Goal: Transaction & Acquisition: Purchase product/service

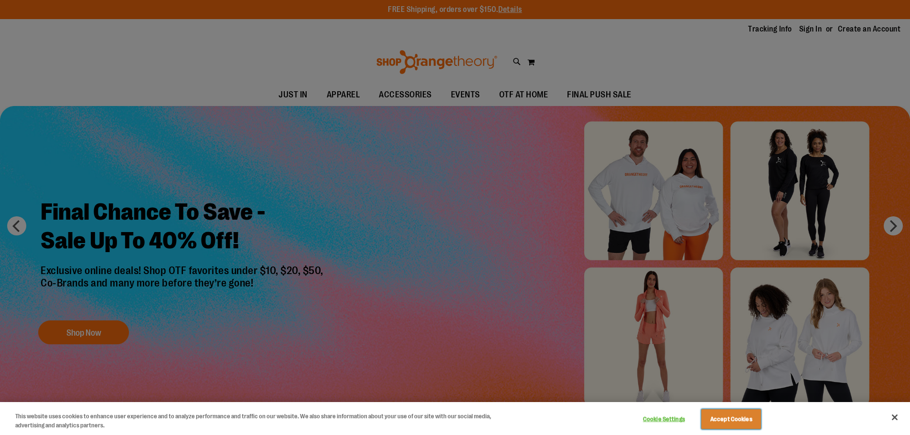
click at [730, 420] on button "Accept Cookies" at bounding box center [731, 419] width 60 height 20
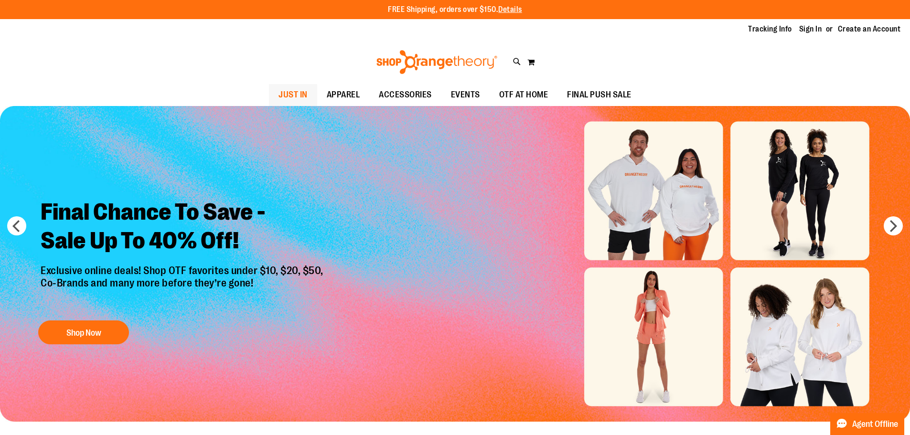
click at [277, 94] on link "JUST IN" at bounding box center [293, 95] width 48 height 22
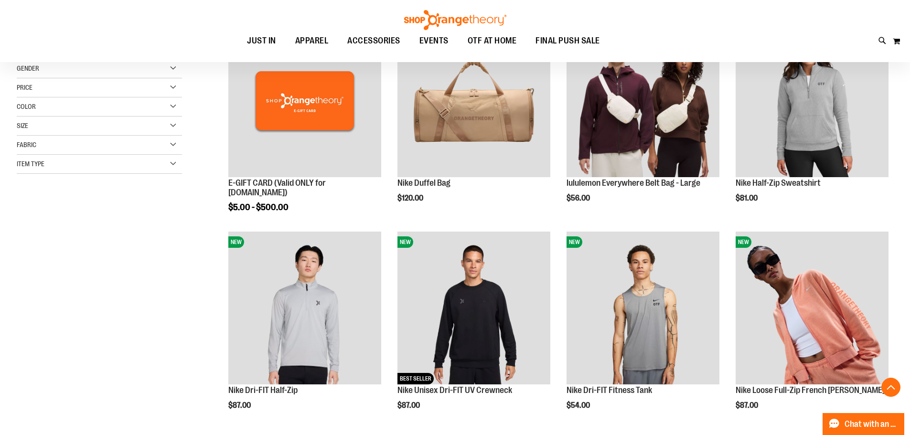
scroll to position [173, 0]
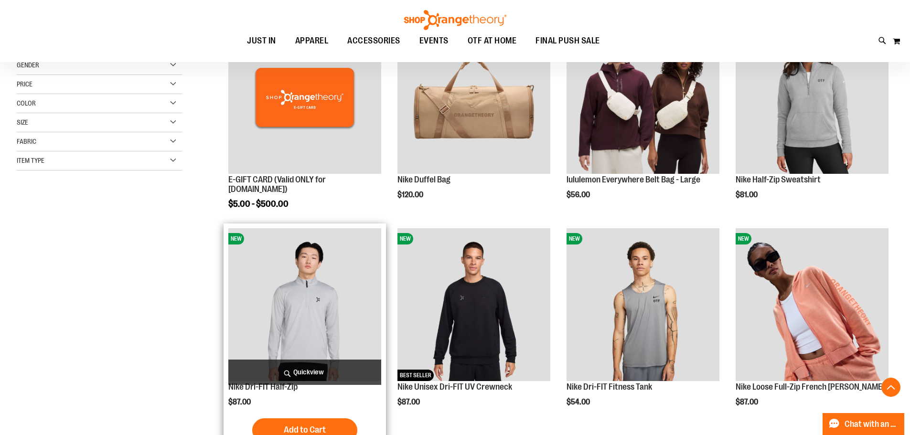
click at [296, 301] on img "product" at bounding box center [304, 304] width 153 height 153
click at [306, 303] on img "product" at bounding box center [304, 304] width 153 height 153
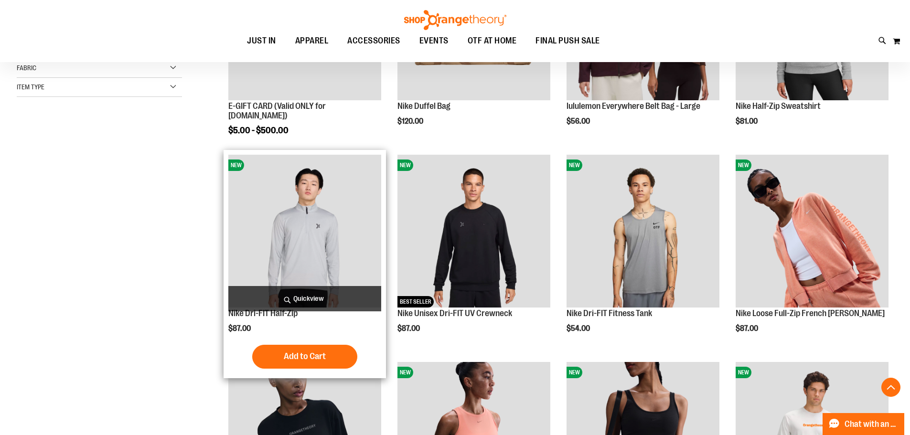
scroll to position [250, 0]
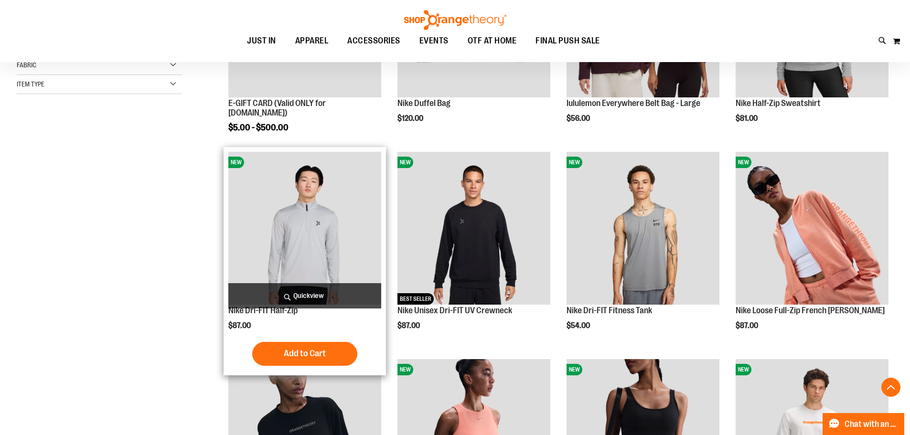
click at [268, 265] on img "product" at bounding box center [304, 228] width 153 height 153
click at [269, 249] on img "product" at bounding box center [304, 228] width 153 height 153
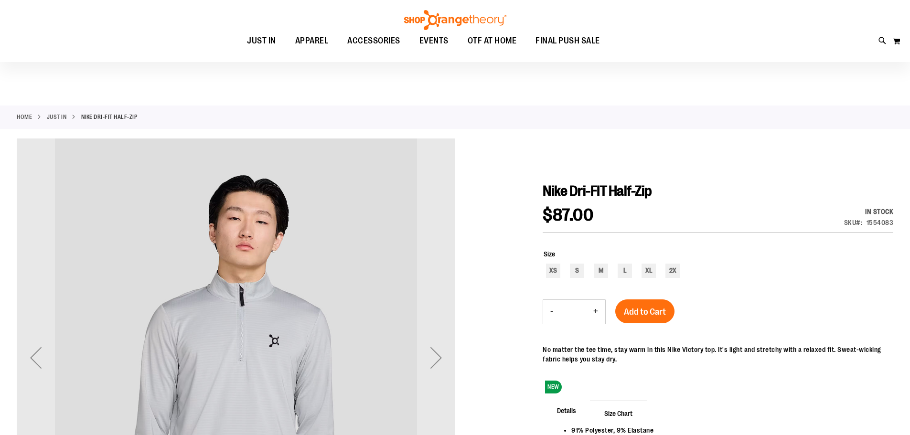
scroll to position [79, 0]
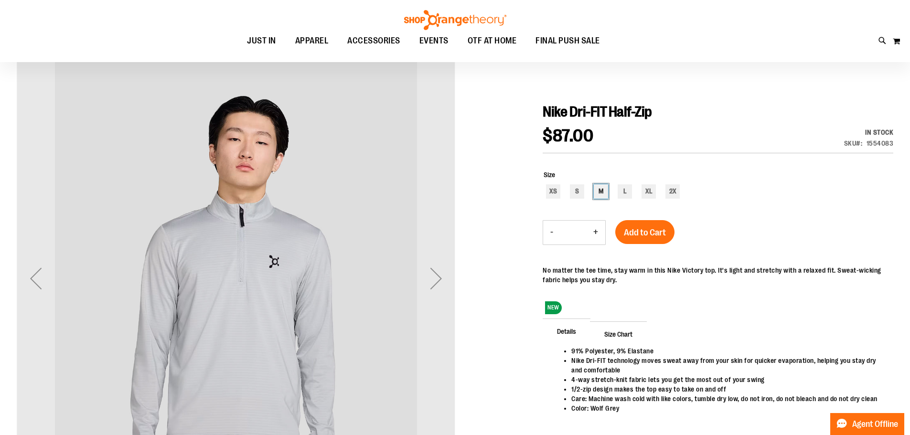
click at [601, 191] on div "M" at bounding box center [601, 191] width 14 height 14
type input "***"
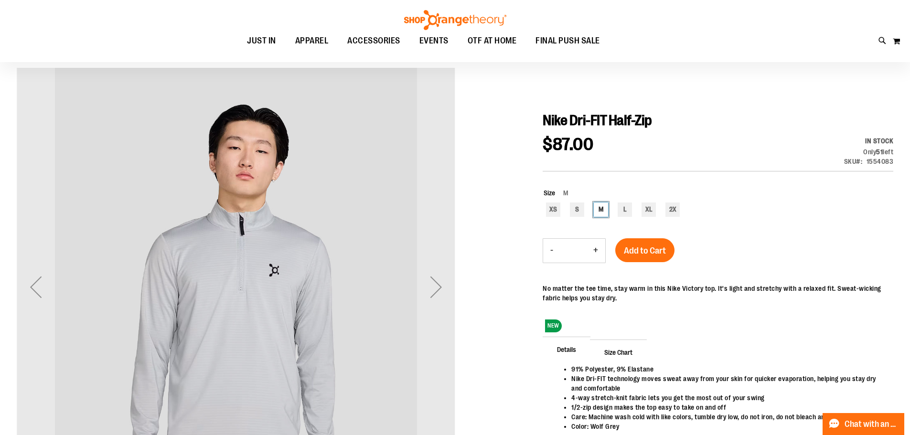
scroll to position [0, 0]
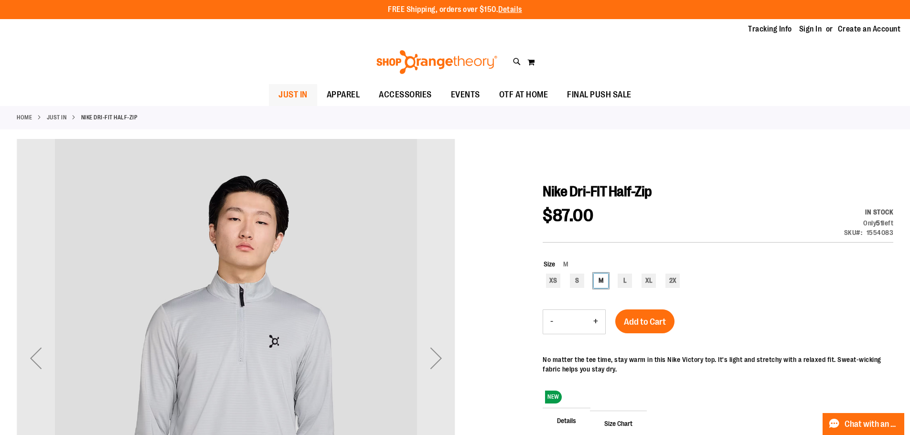
click at [292, 88] on span "JUST IN" at bounding box center [293, 95] width 29 height 22
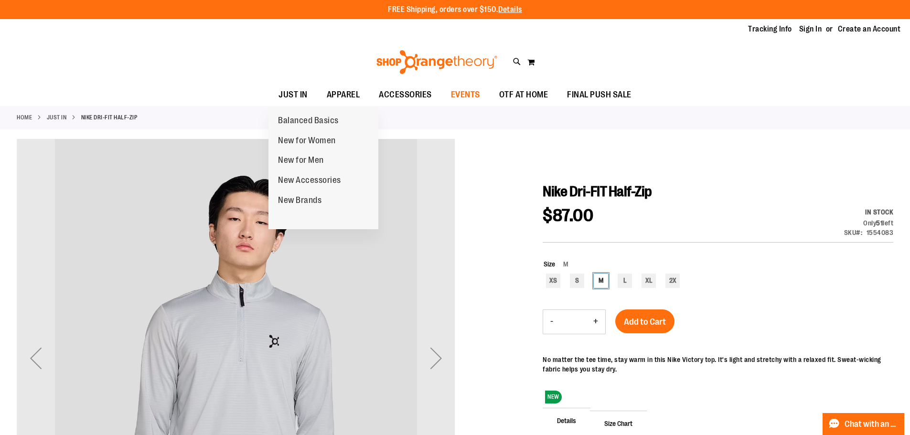
click at [475, 97] on span "EVENTS" at bounding box center [465, 95] width 29 height 22
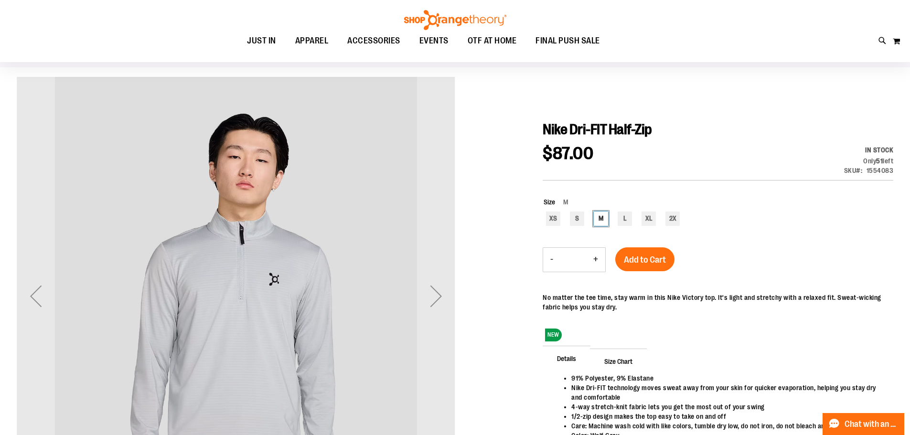
scroll to position [71, 0]
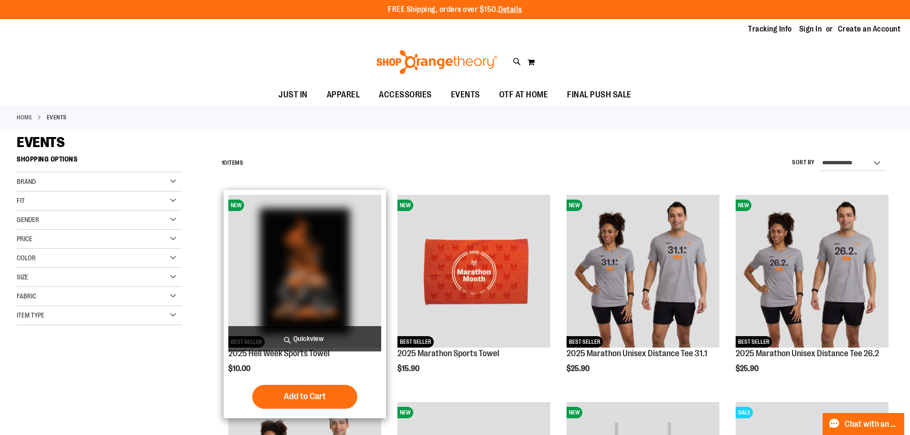
click at [329, 282] on img "product" at bounding box center [304, 271] width 153 height 153
click at [340, 251] on img "product" at bounding box center [304, 271] width 153 height 153
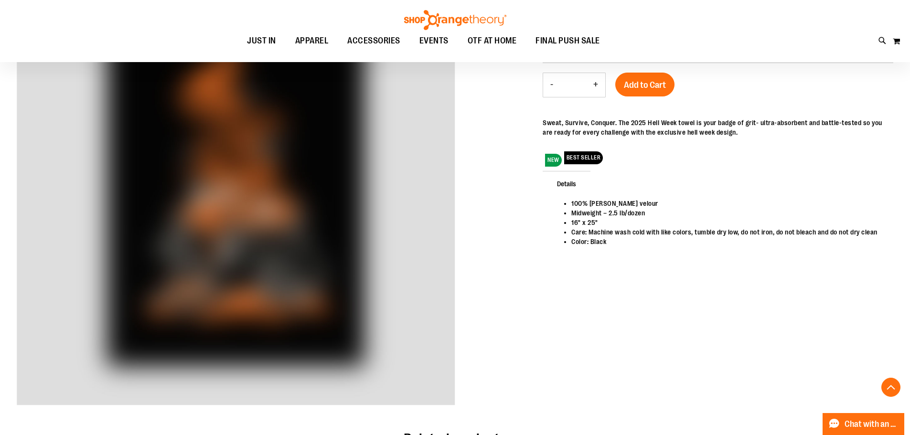
scroll to position [170, 0]
click at [160, 178] on div "carousel" at bounding box center [236, 187] width 439 height 439
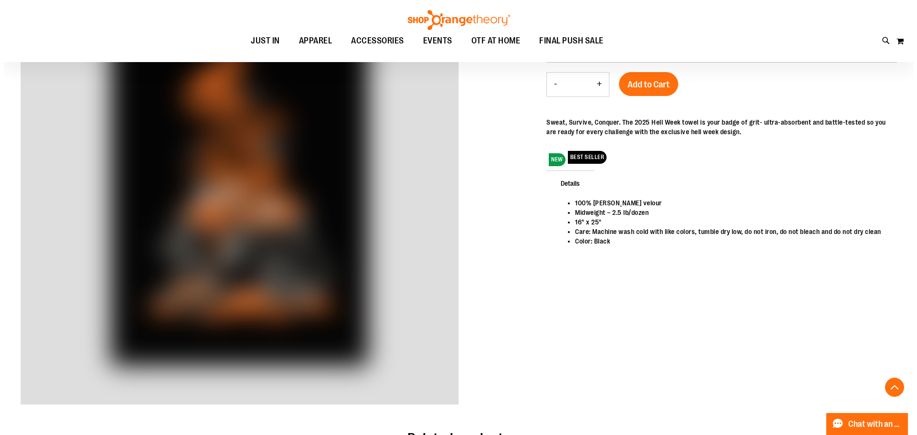
scroll to position [0, 0]
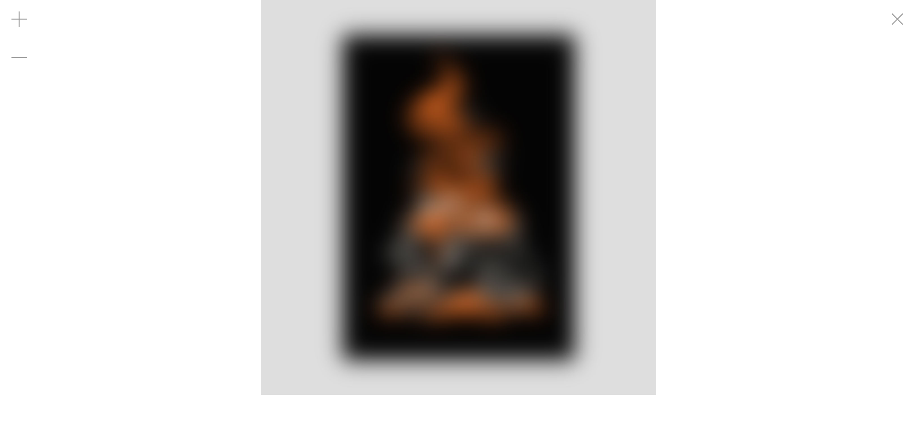
click at [277, 220] on img "carousel" at bounding box center [458, 197] width 395 height 395
click at [173, 239] on div "carousel" at bounding box center [458, 197] width 917 height 395
click at [160, 236] on div "carousel" at bounding box center [458, 197] width 917 height 395
click at [892, 40] on div "Toggle Nav Search Popular Suggestions Advanced Search" at bounding box center [458, 62] width 917 height 44
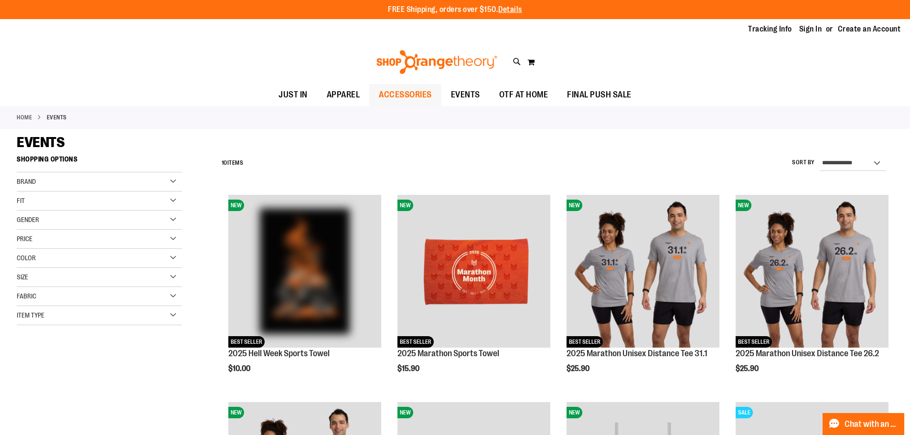
click at [373, 95] on link "ACCESSORIES" at bounding box center [405, 95] width 72 height 22
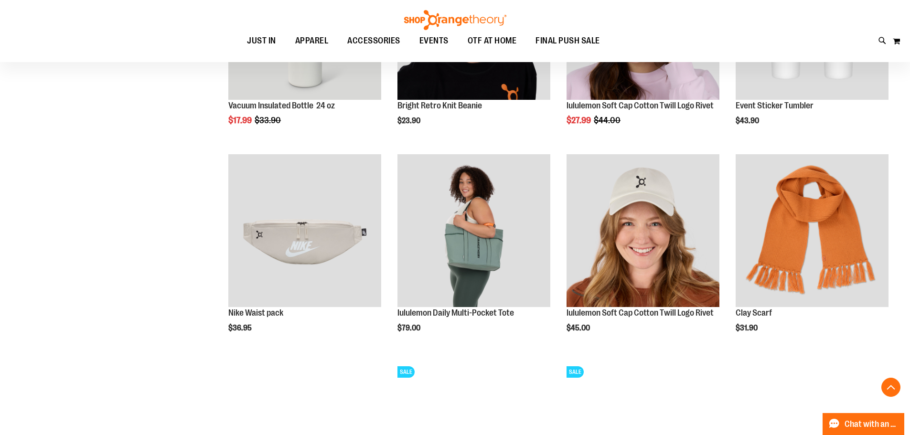
scroll to position [889, 0]
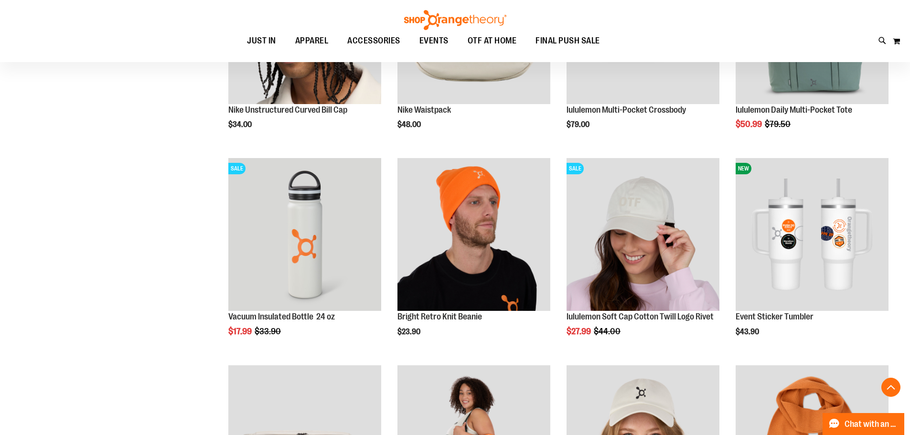
scroll to position [639, 0]
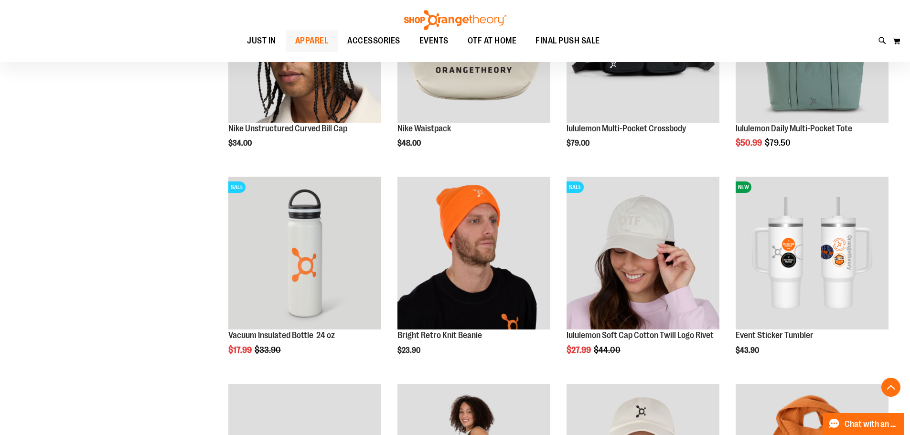
click at [301, 36] on span "APPAREL" at bounding box center [311, 41] width 33 height 22
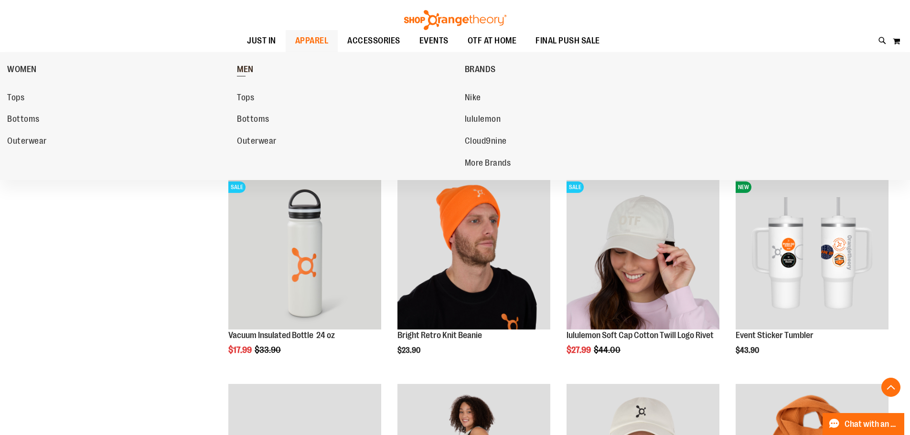
click at [246, 65] on span "MEN" at bounding box center [245, 71] width 17 height 12
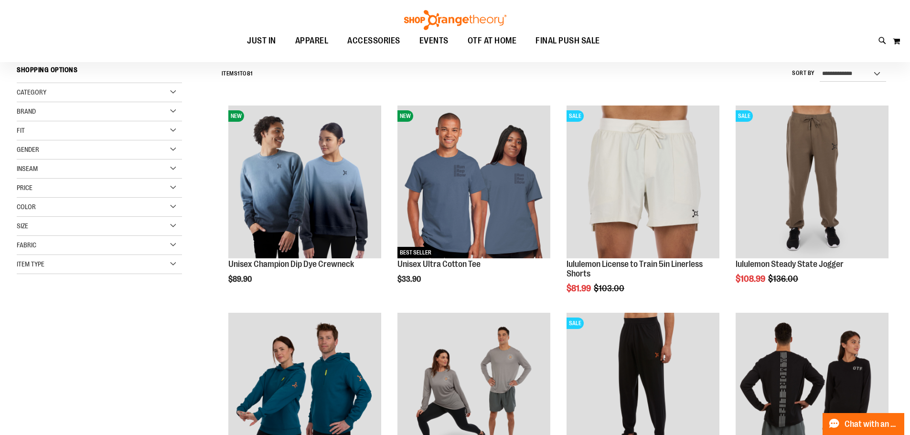
scroll to position [97, 0]
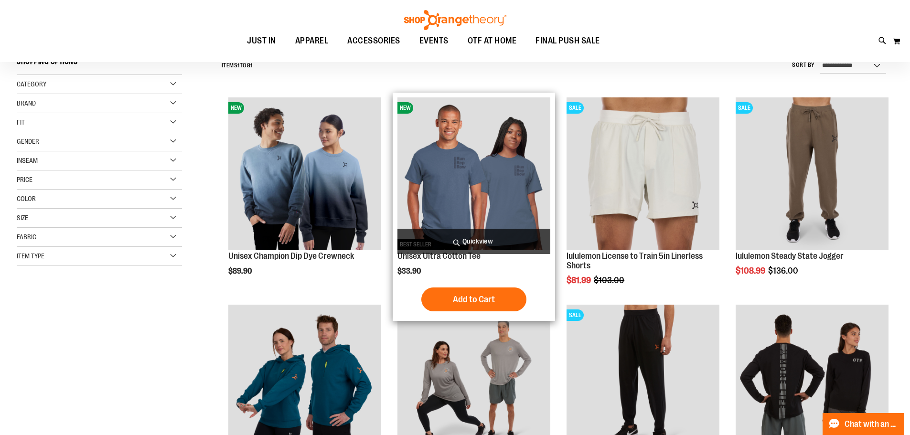
click at [445, 184] on img "product" at bounding box center [474, 173] width 153 height 153
click at [452, 177] on img "product" at bounding box center [474, 173] width 153 height 153
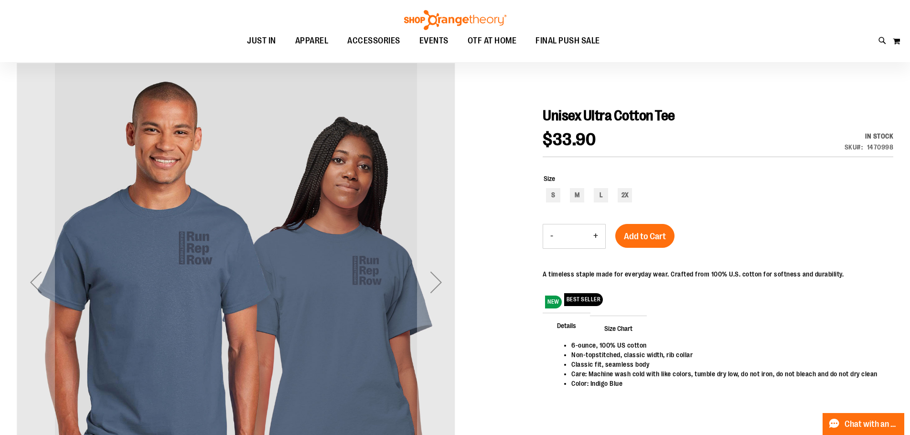
scroll to position [77, 0]
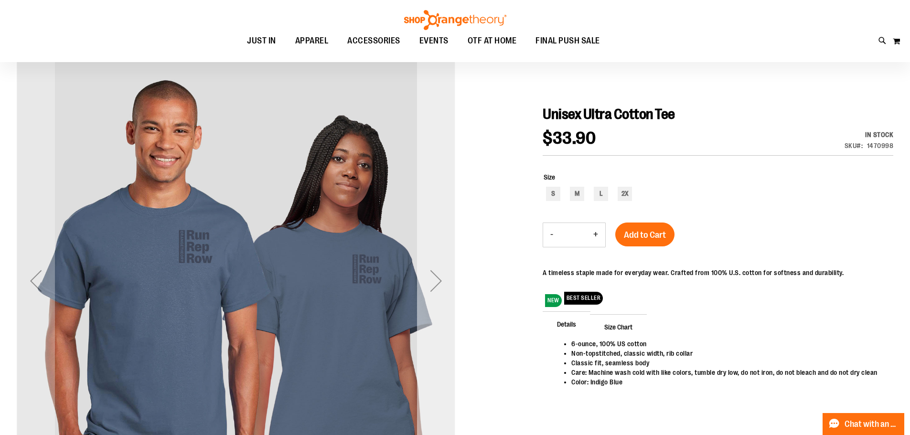
click at [430, 262] on div "Next" at bounding box center [436, 281] width 38 height 38
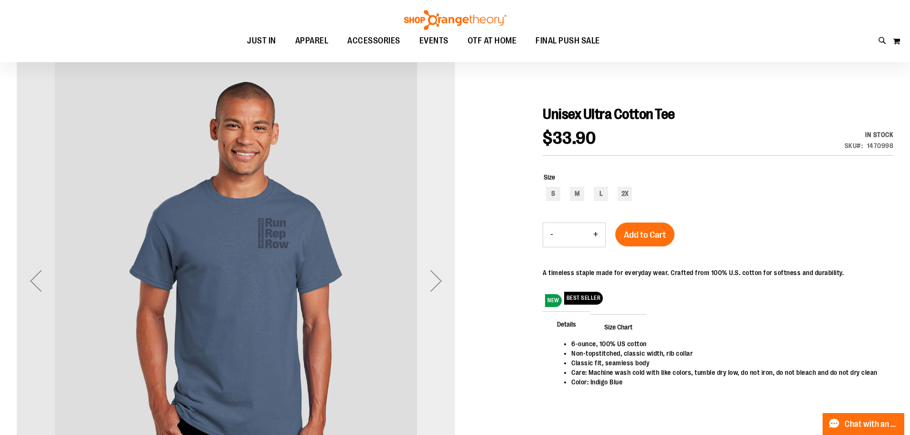
click at [441, 292] on div "Next" at bounding box center [436, 281] width 38 height 38
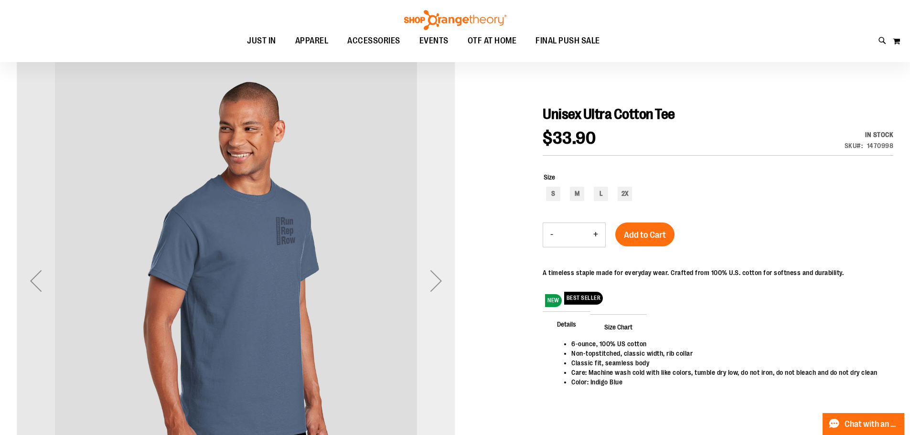
click at [430, 265] on div "Next" at bounding box center [436, 281] width 38 height 38
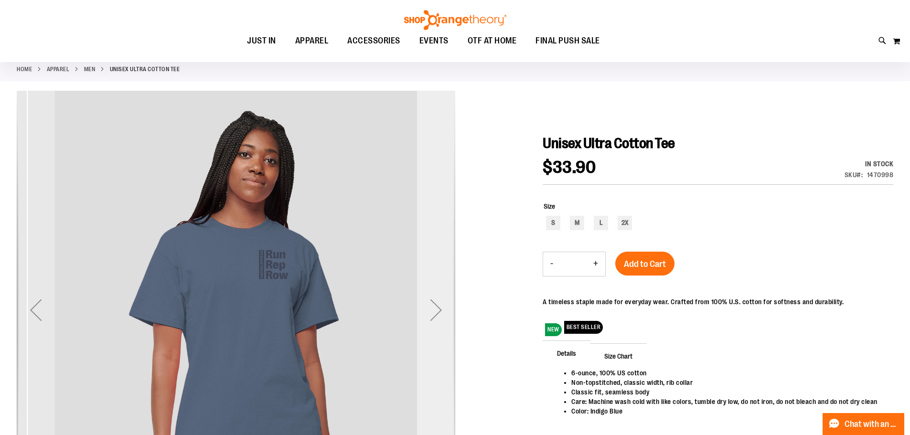
scroll to position [0, 0]
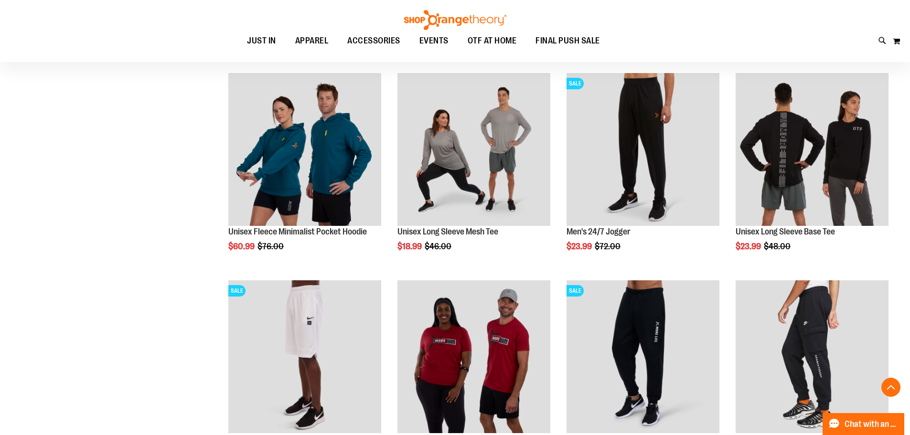
scroll to position [315, 0]
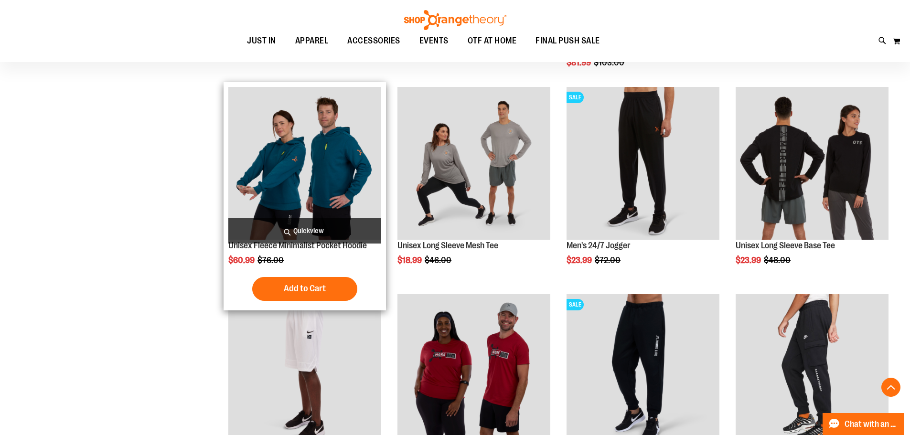
click at [251, 138] on img "product" at bounding box center [304, 163] width 153 height 153
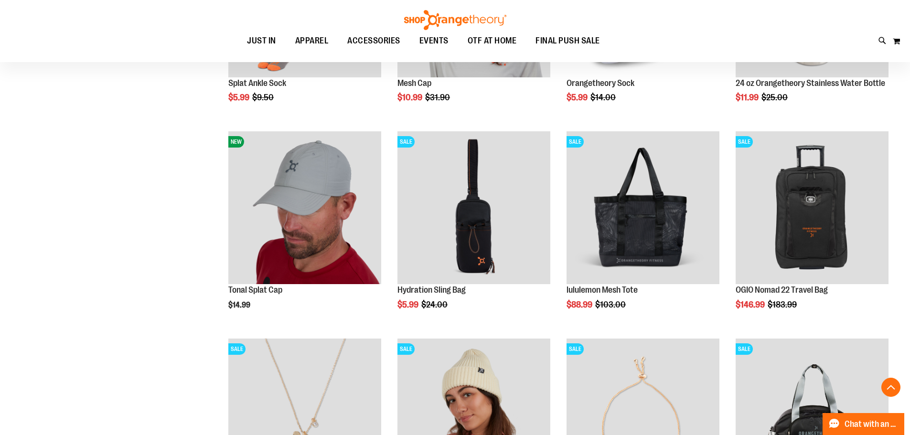
scroll to position [604, 0]
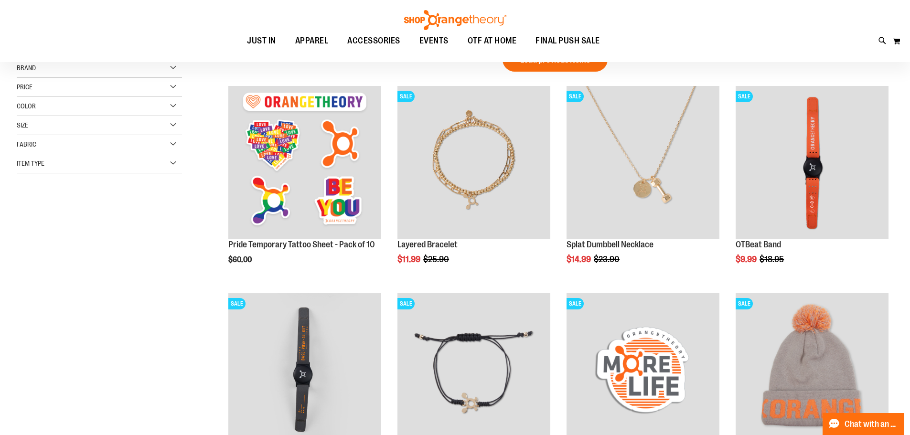
scroll to position [28, 0]
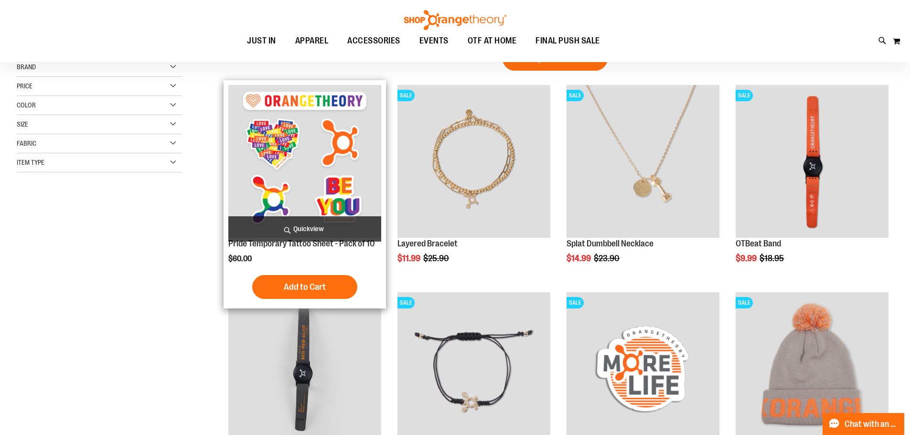
click at [279, 164] on img "product" at bounding box center [304, 161] width 153 height 153
click at [252, 182] on img "product" at bounding box center [304, 161] width 153 height 153
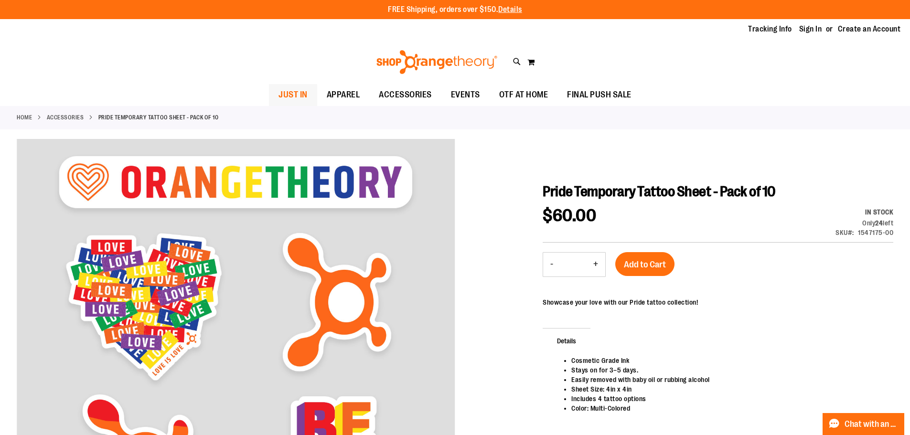
click at [280, 85] on span "JUST IN" at bounding box center [293, 95] width 29 height 22
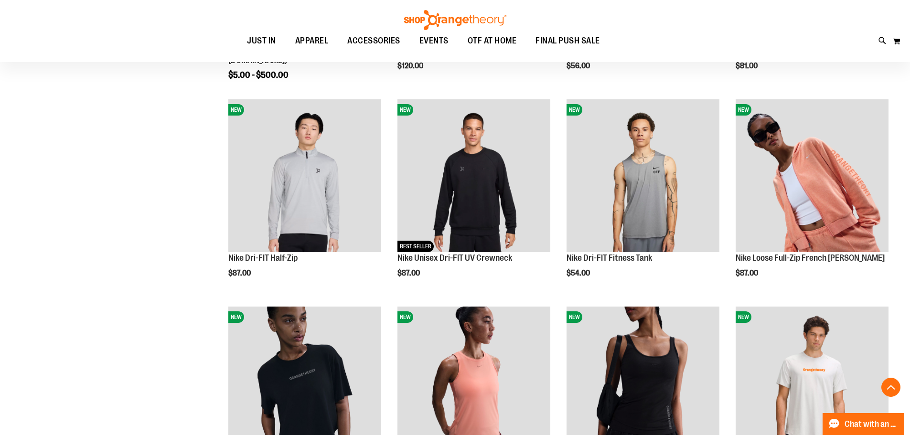
scroll to position [304, 0]
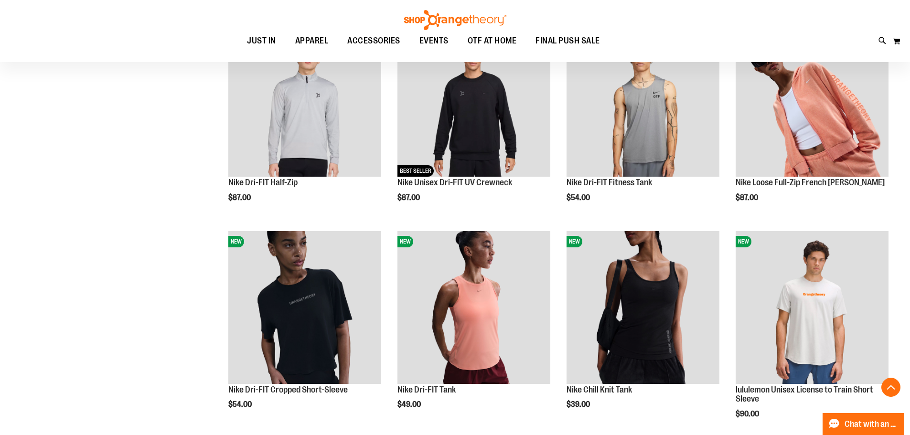
scroll to position [377, 0]
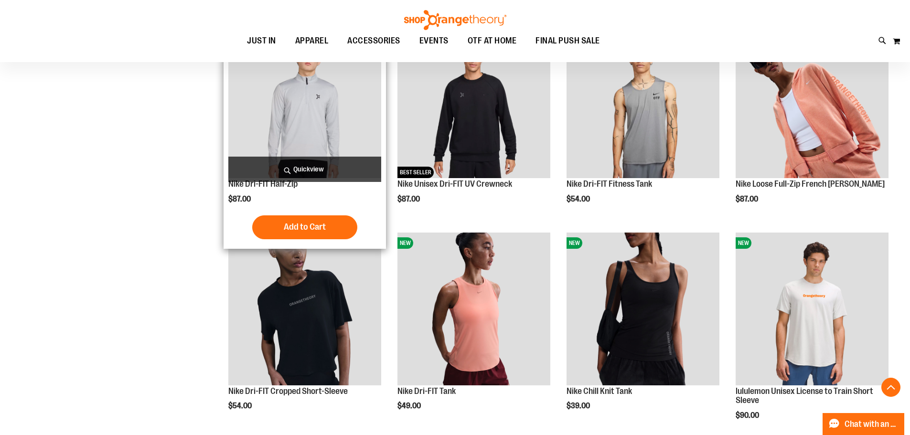
click at [266, 135] on img "product" at bounding box center [304, 101] width 153 height 153
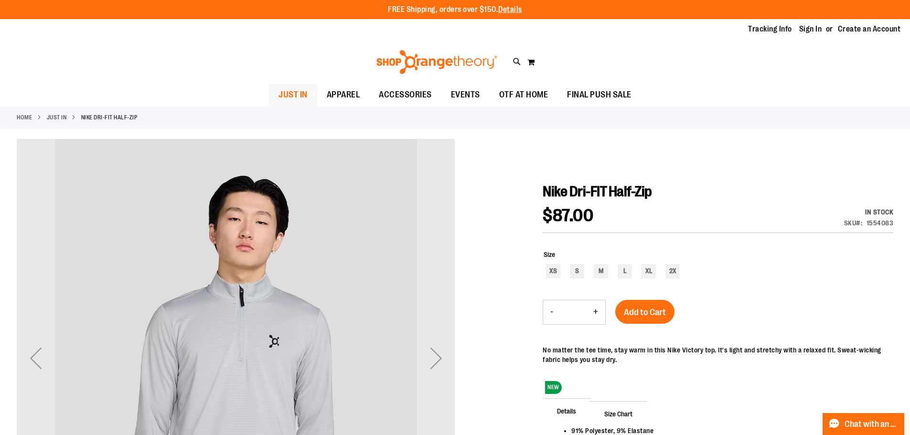
click at [313, 93] on span at bounding box center [315, 92] width 10 height 5
click at [349, 98] on span "APPAREL" at bounding box center [343, 95] width 33 height 22
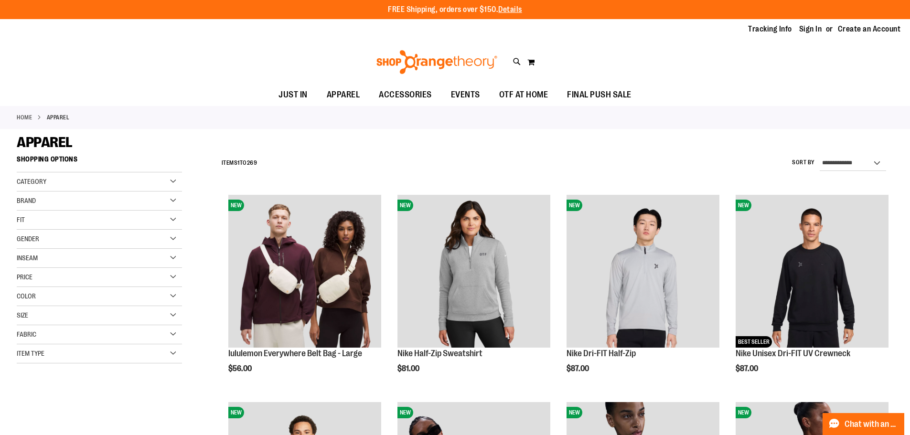
click at [171, 354] on div "Item Type" at bounding box center [99, 353] width 165 height 19
click at [172, 239] on div "Gender" at bounding box center [99, 239] width 165 height 19
click at [53, 266] on span "161 items" at bounding box center [58, 269] width 19 height 10
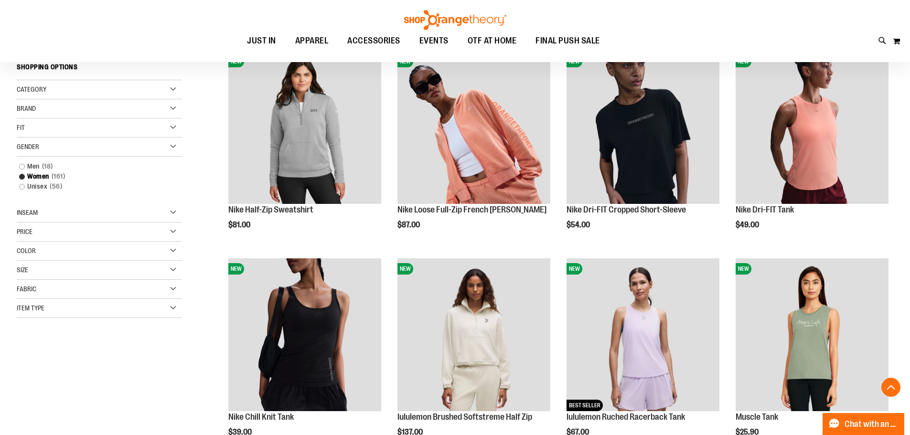
scroll to position [151, 0]
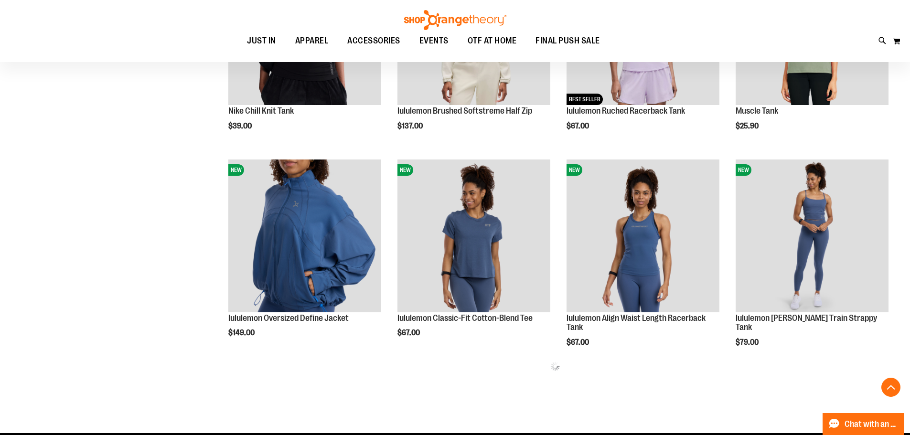
scroll to position [434, 0]
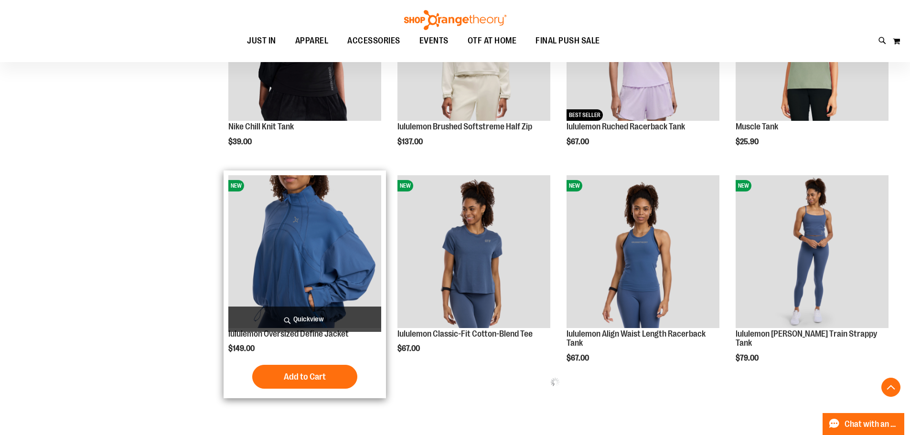
click at [278, 236] on img "product" at bounding box center [304, 251] width 153 height 153
click at [269, 216] on img "product" at bounding box center [304, 251] width 153 height 153
click at [264, 211] on img "product" at bounding box center [304, 251] width 153 height 153
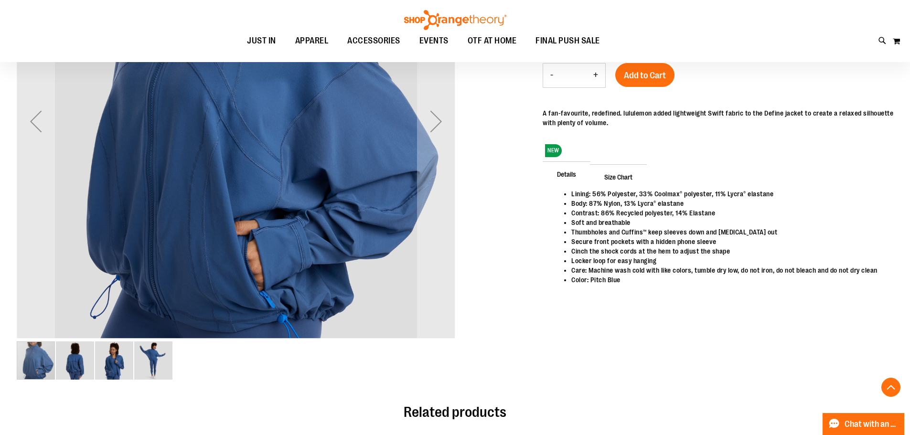
scroll to position [233, 0]
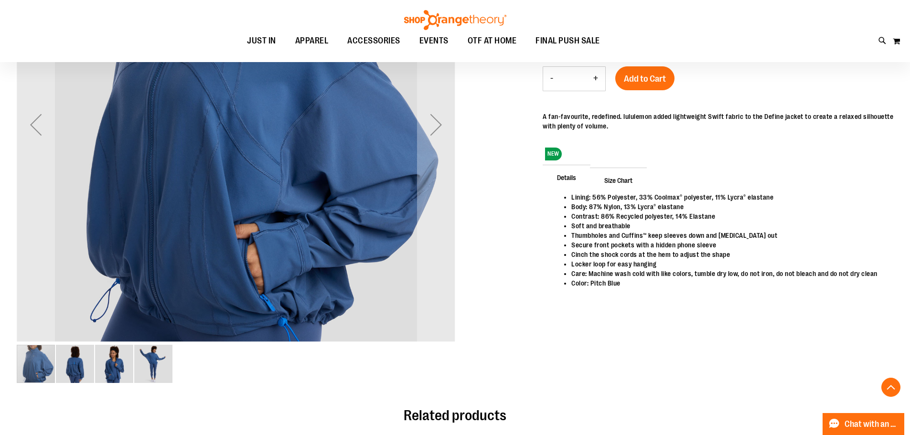
click at [76, 376] on img "image 2 of 4" at bounding box center [75, 364] width 38 height 38
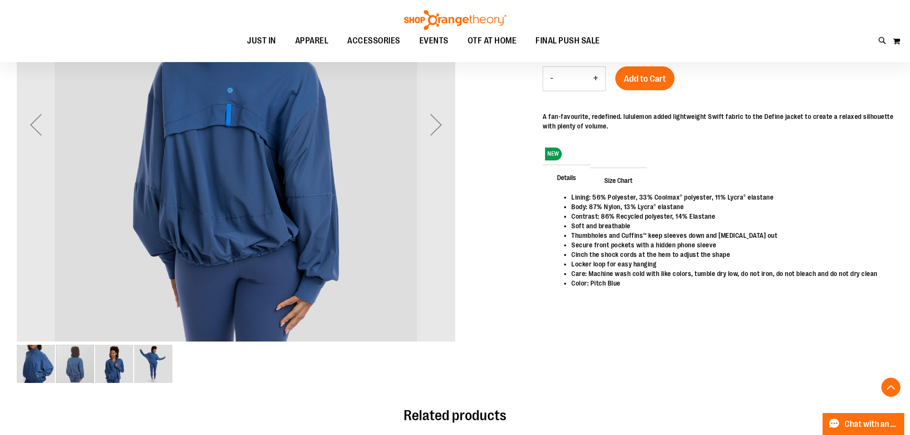
click at [160, 360] on img "image 4 of 4" at bounding box center [153, 364] width 38 height 38
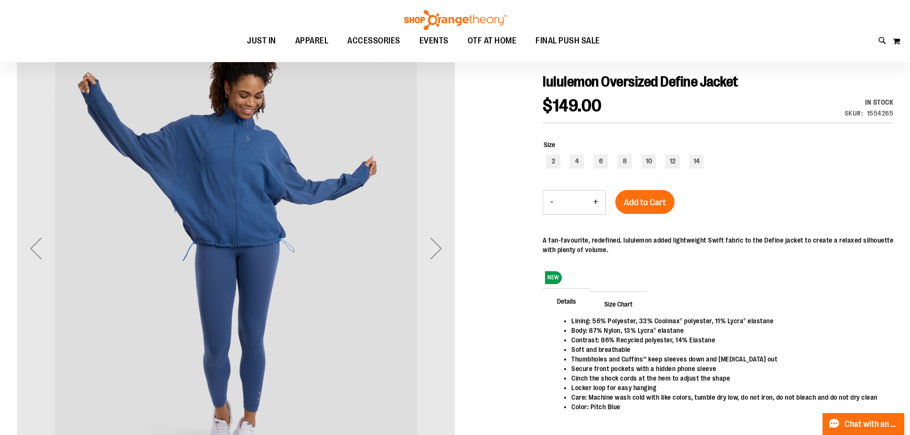
scroll to position [107, 0]
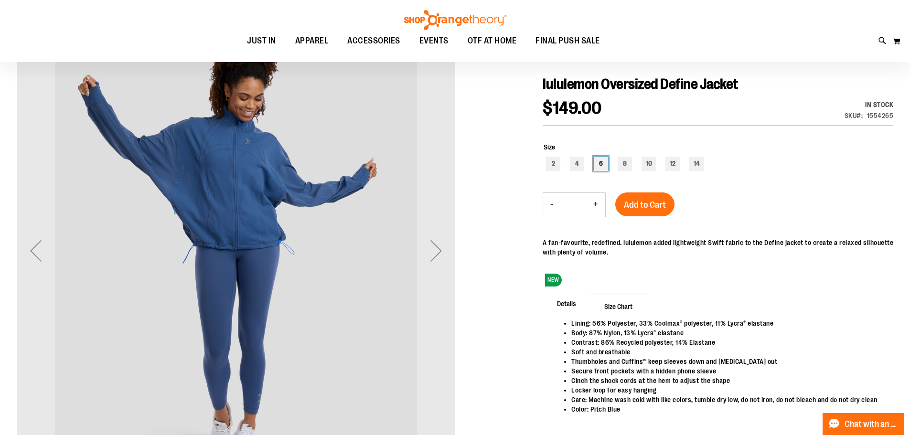
click at [600, 167] on div "6" at bounding box center [601, 164] width 14 height 14
type input "***"
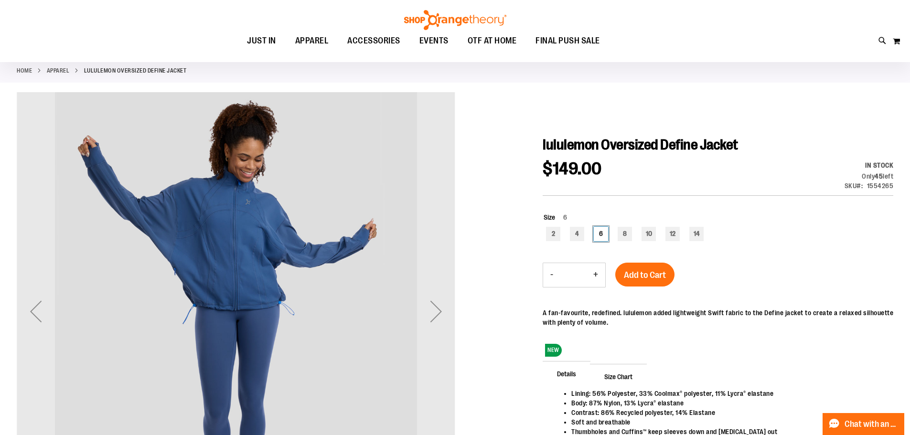
scroll to position [0, 0]
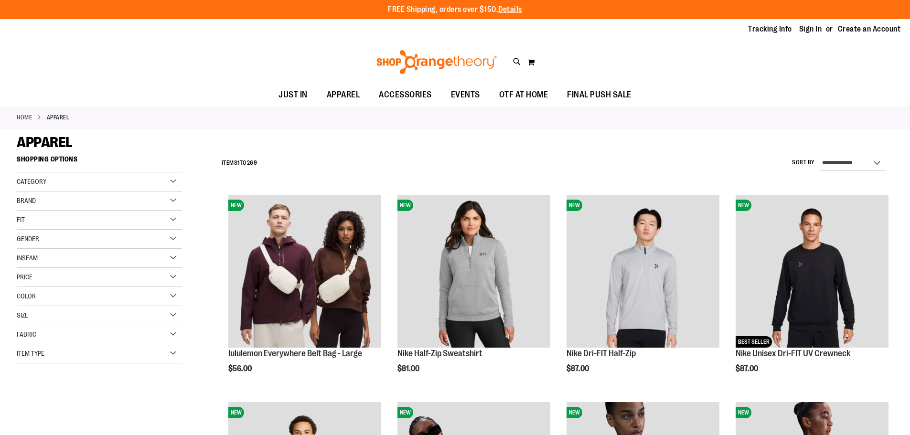
scroll to position [72, 0]
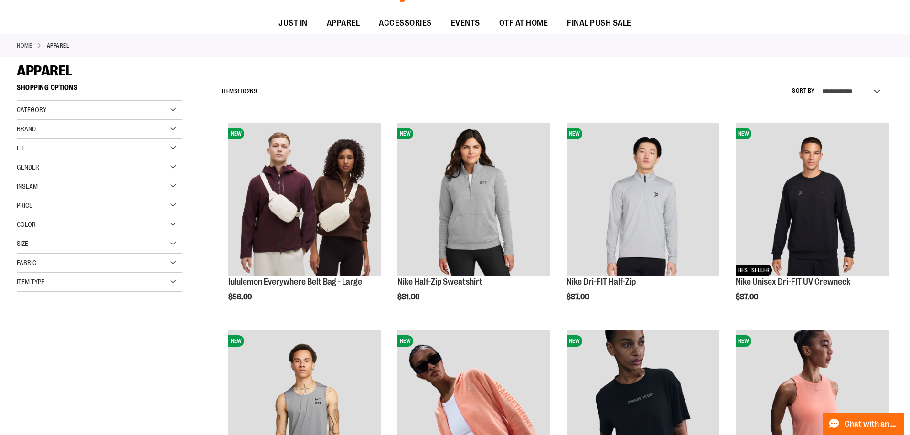
click at [30, 188] on span "Inseam" at bounding box center [27, 187] width 21 height 8
click at [22, 253] on link "5 1 item" at bounding box center [93, 252] width 159 height 10
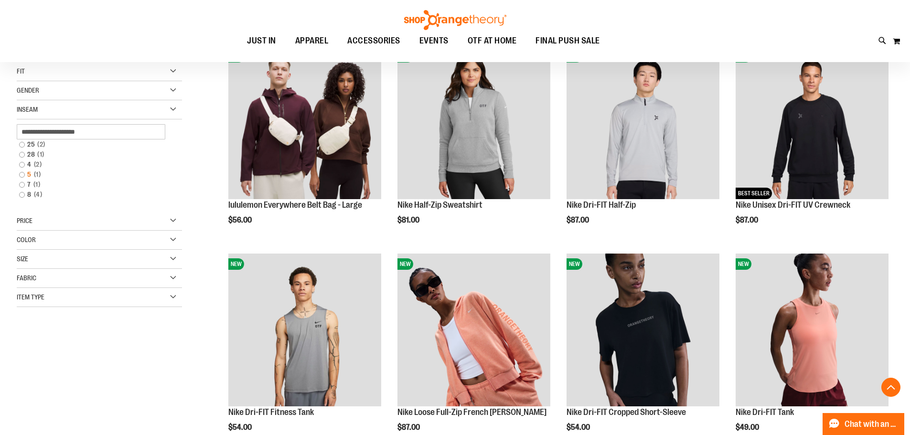
scroll to position [151, 0]
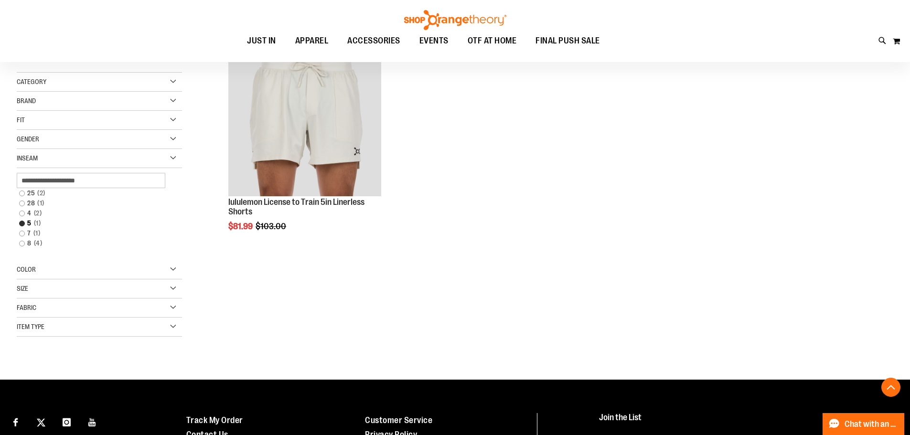
click at [882, 71] on ol "SALE lululemon License to Train 5in Linerless Shorts $81.99 Regular Price $103.…" at bounding box center [555, 147] width 677 height 216
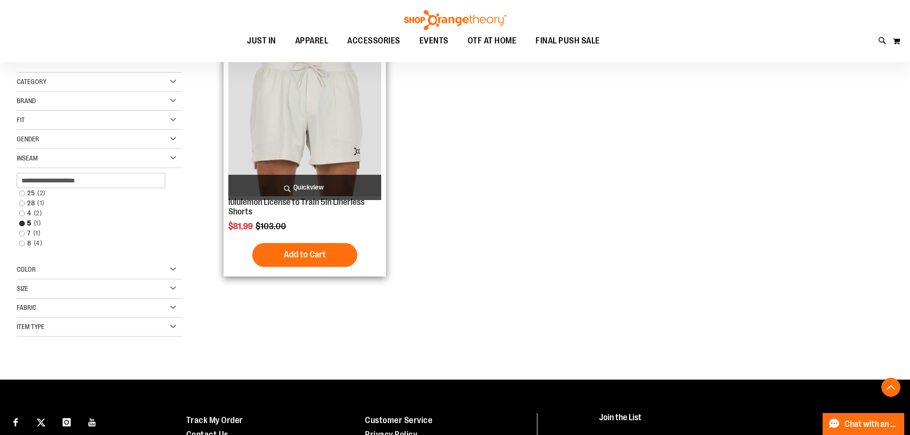
click at [264, 118] on img "product" at bounding box center [304, 119] width 153 height 153
click at [276, 137] on img "product" at bounding box center [304, 119] width 153 height 153
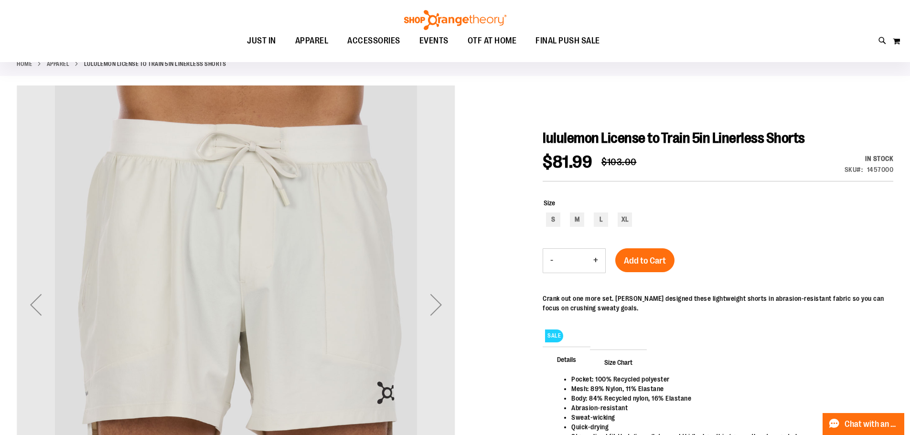
scroll to position [49, 0]
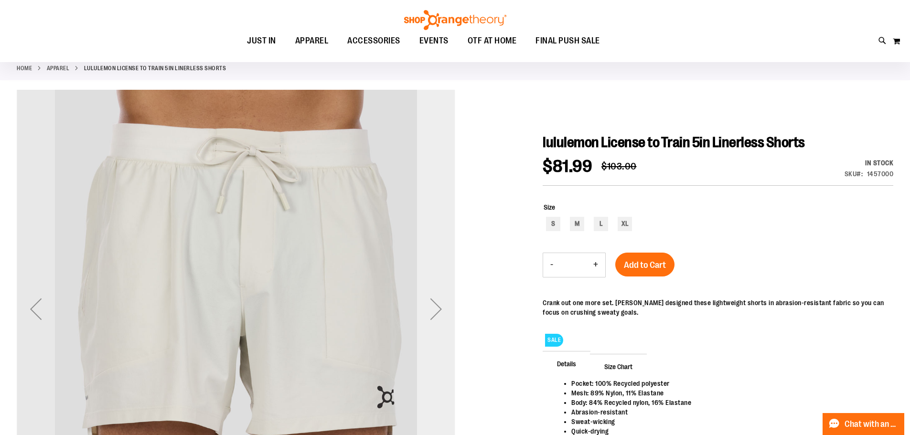
click at [429, 325] on div "Next" at bounding box center [436, 309] width 38 height 38
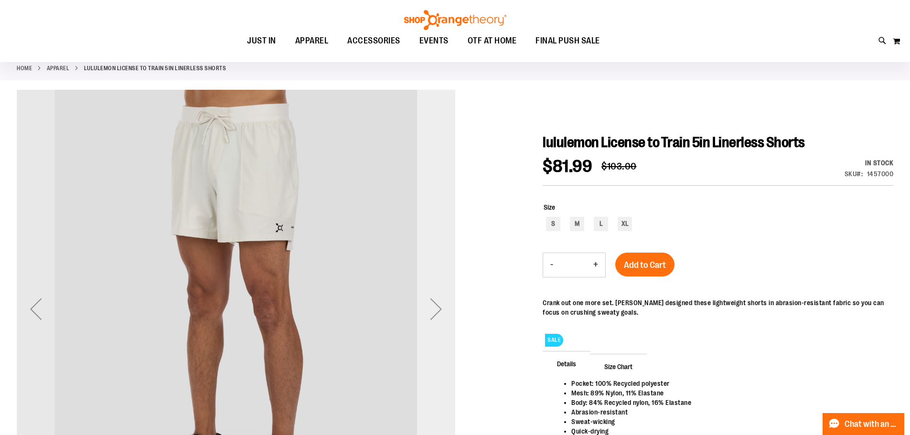
click at [446, 344] on div "Next" at bounding box center [436, 309] width 38 height 439
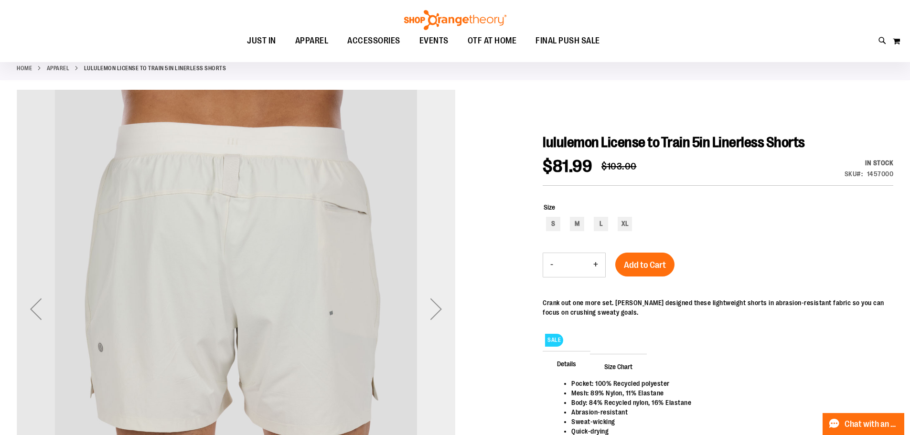
click at [446, 323] on div "Next" at bounding box center [436, 309] width 38 height 38
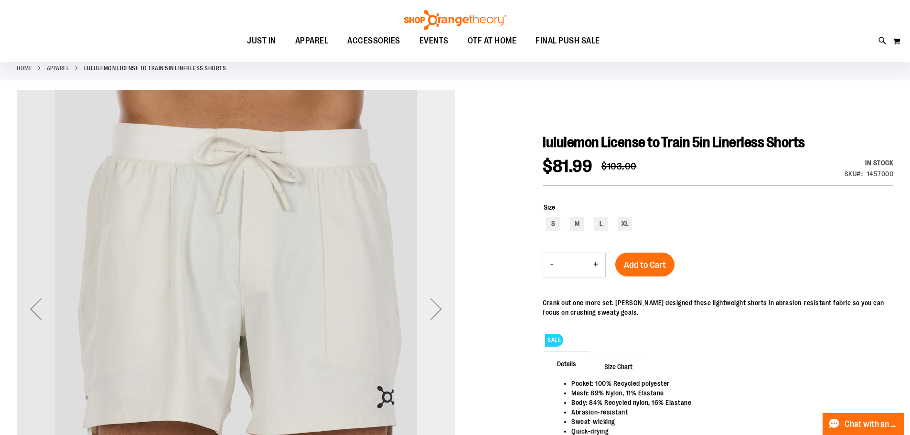
click at [445, 320] on div "Next" at bounding box center [436, 309] width 38 height 38
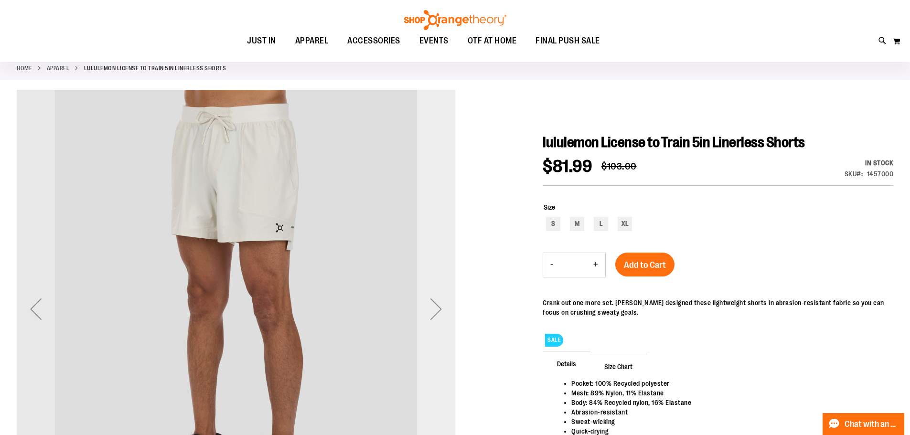
click at [435, 306] on div "Next" at bounding box center [436, 309] width 38 height 38
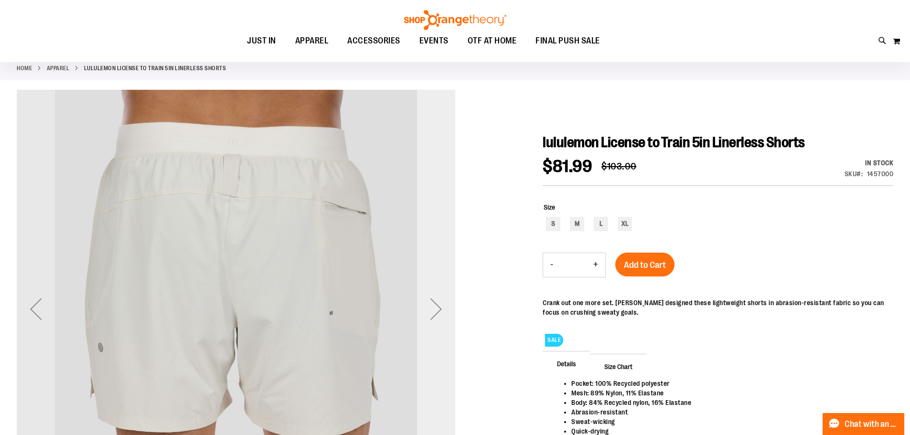
scroll to position [0, 0]
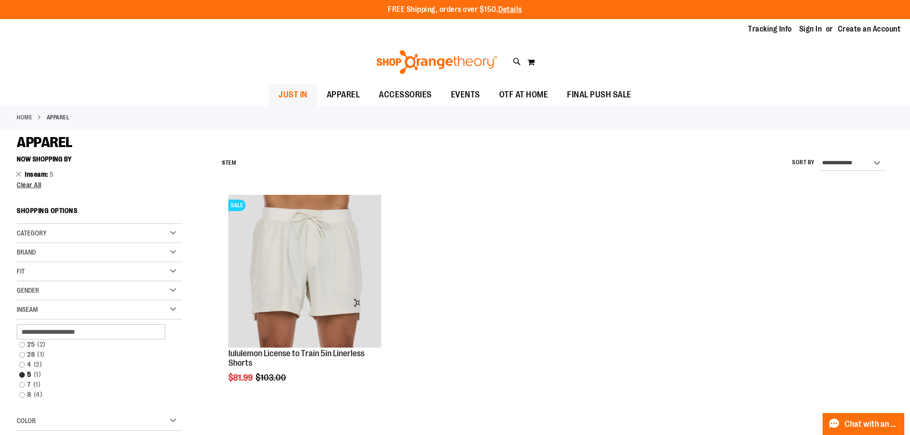
click at [300, 99] on span "JUST IN" at bounding box center [293, 95] width 29 height 22
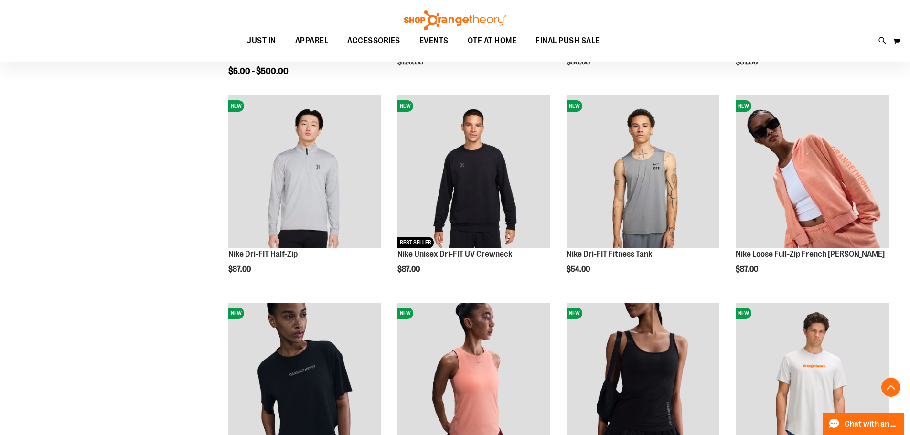
scroll to position [310, 0]
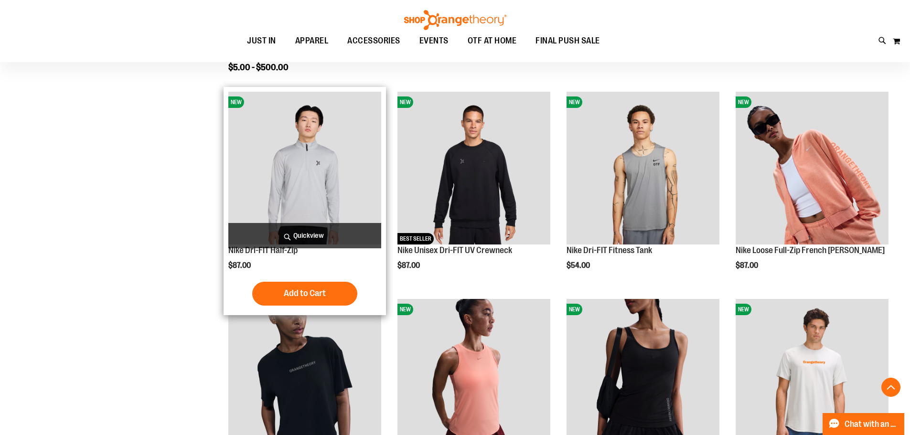
click at [272, 196] on img "product" at bounding box center [304, 168] width 153 height 153
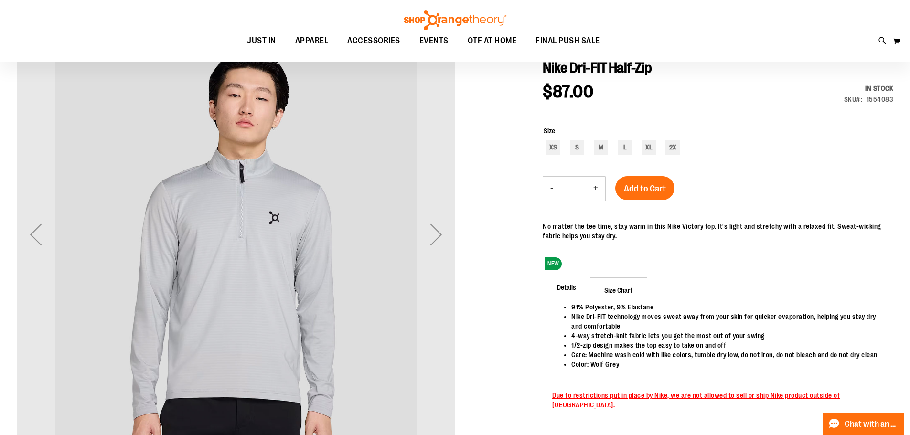
scroll to position [128, 0]
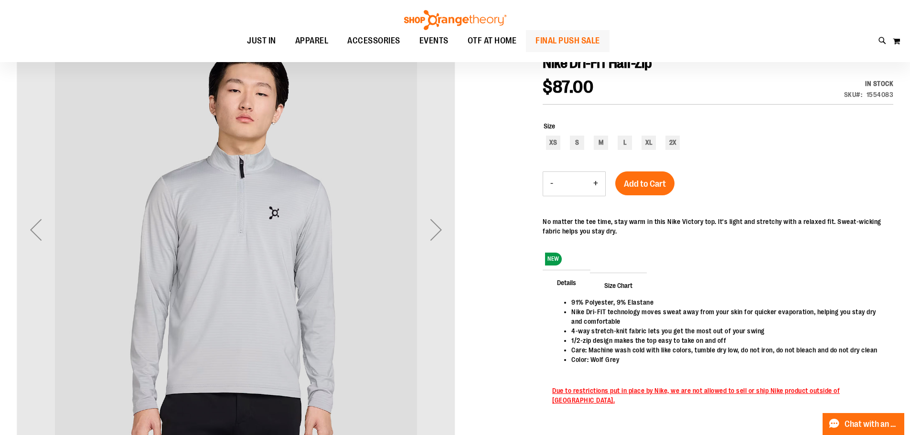
click at [575, 39] on span "FINAL PUSH SALE" at bounding box center [568, 41] width 65 height 22
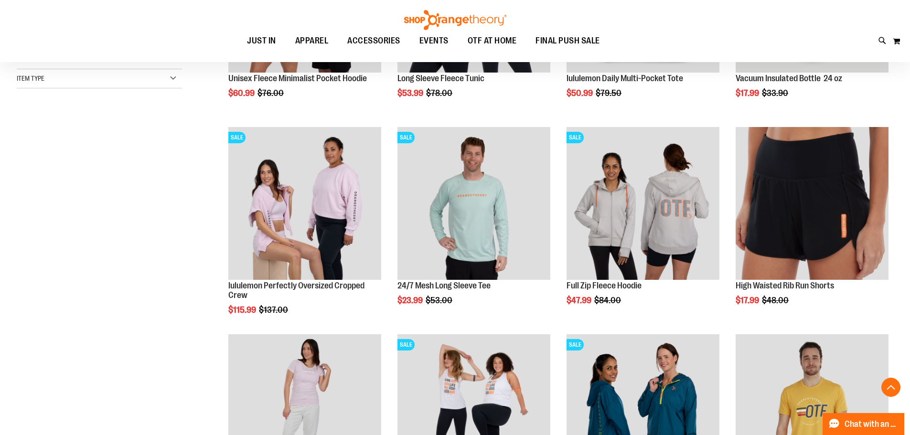
scroll to position [280, 0]
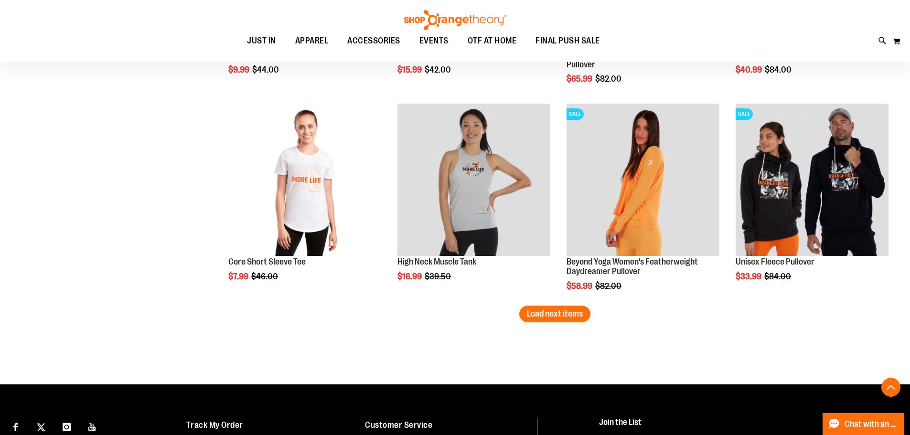
scroll to position [1751, 0]
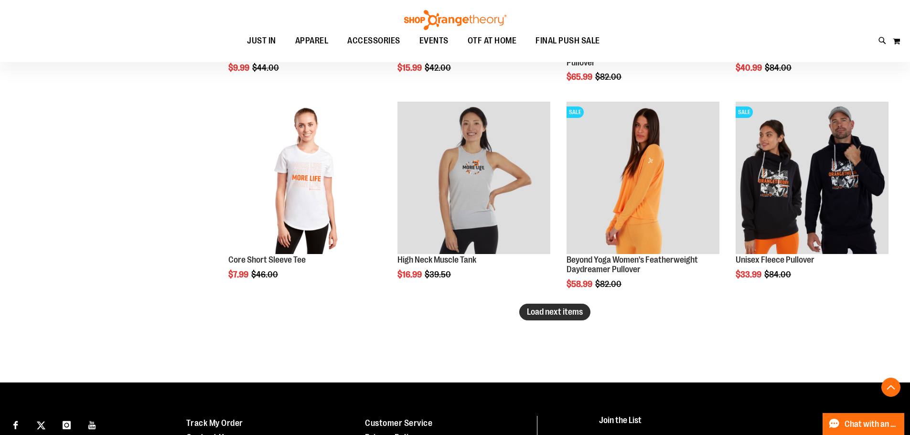
click at [582, 319] on button "Load next items" at bounding box center [554, 312] width 71 height 17
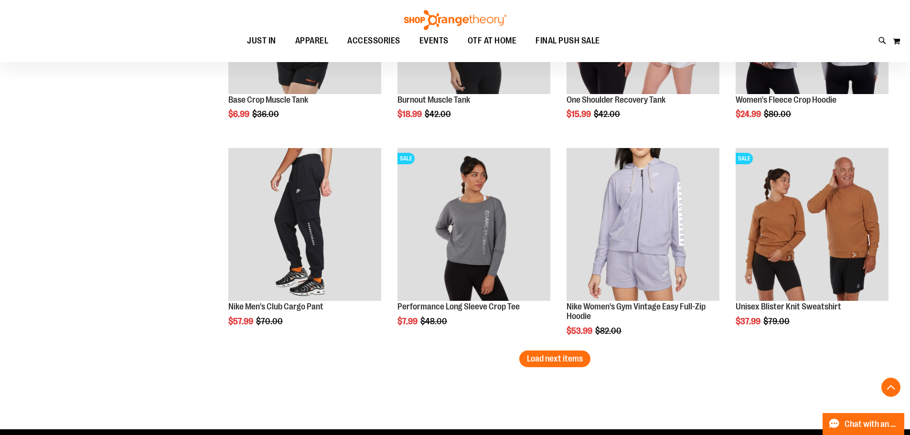
scroll to position [2367, 0]
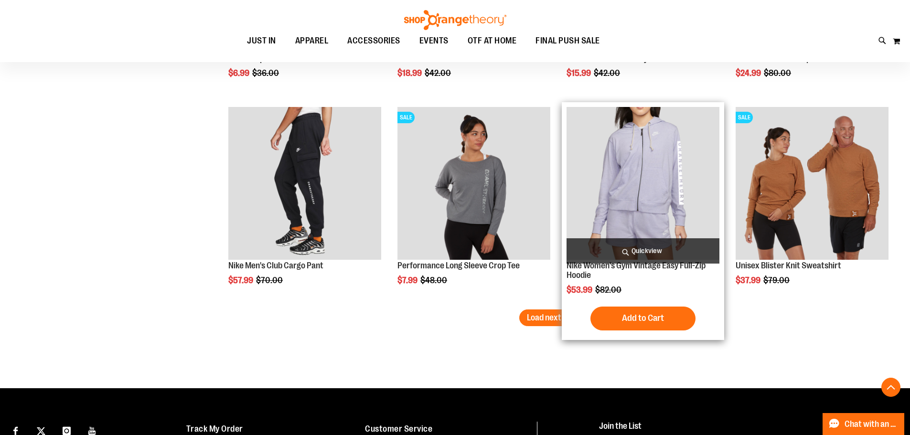
click at [613, 206] on img "product" at bounding box center [643, 183] width 153 height 153
click at [607, 225] on img "product" at bounding box center [643, 183] width 153 height 153
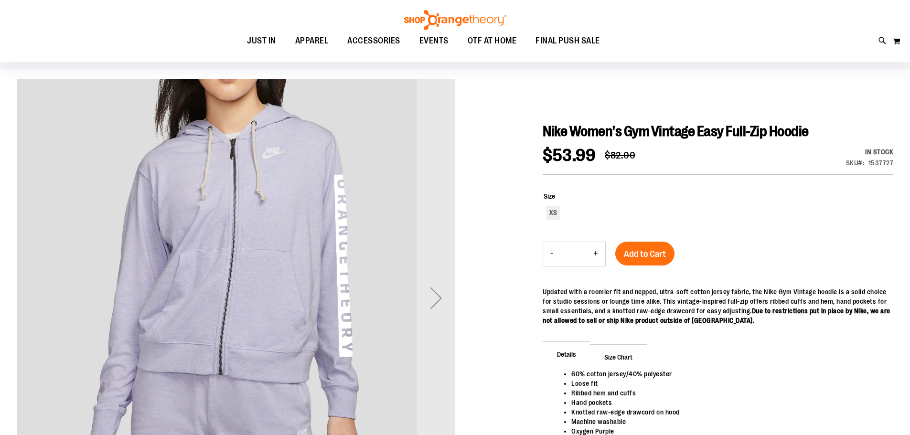
scroll to position [82, 0]
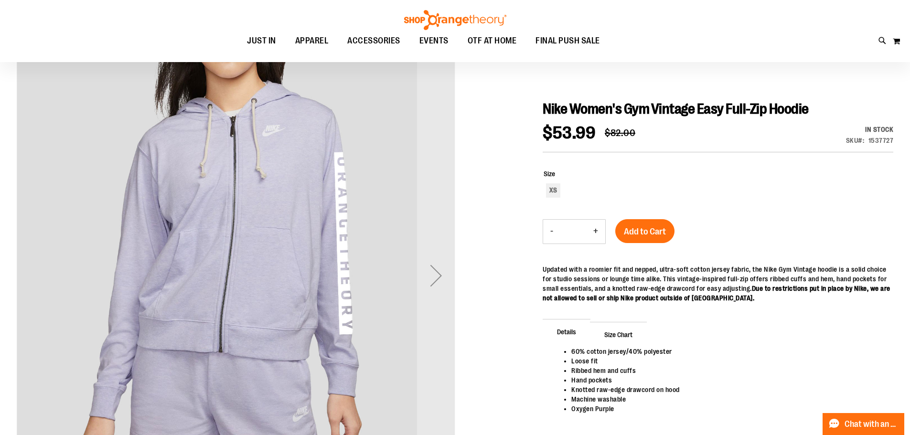
click at [560, 220] on div "- Qty * +" at bounding box center [574, 231] width 63 height 25
click at [549, 194] on div "XS" at bounding box center [553, 190] width 14 height 14
type input "***"
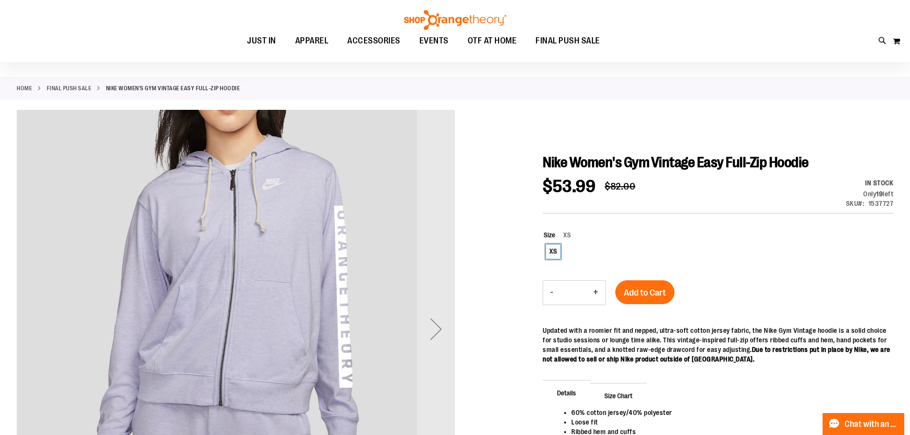
scroll to position [0, 0]
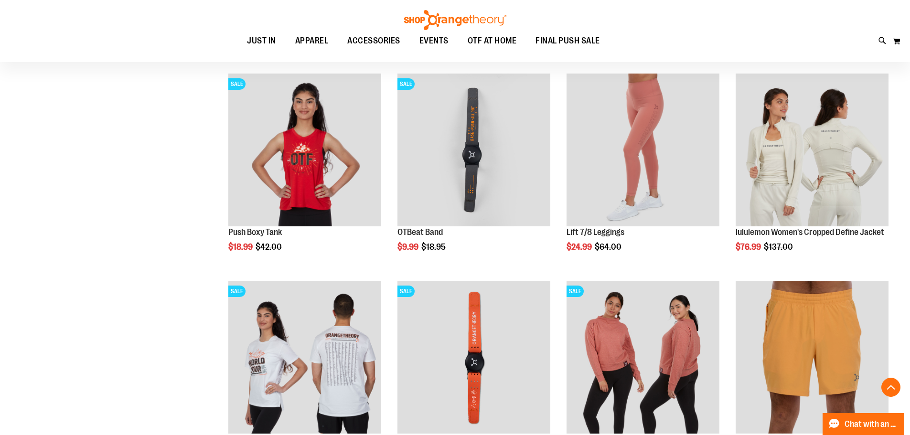
scroll to position [662, 0]
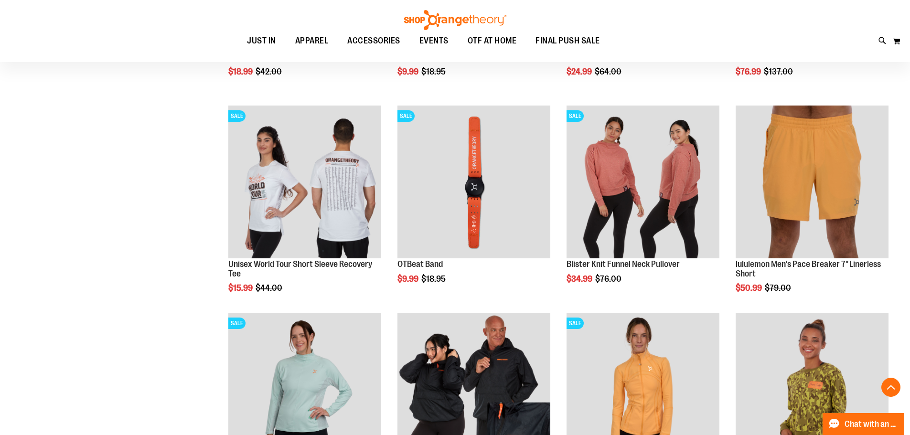
scroll to position [851, 0]
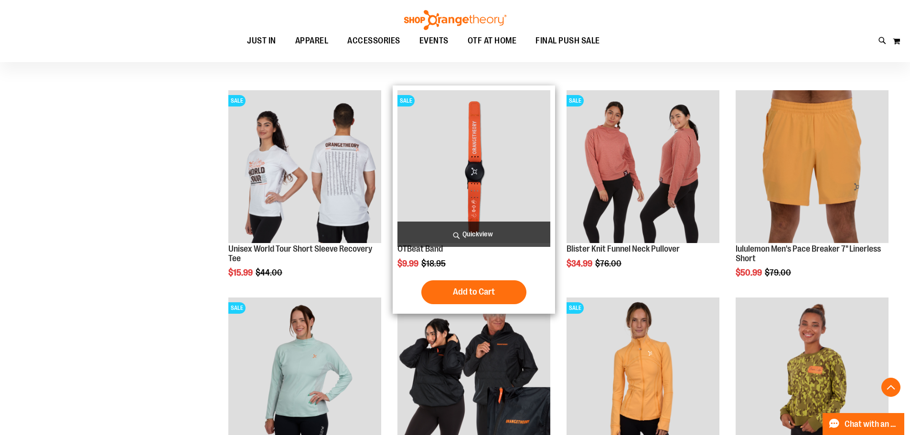
click at [426, 183] on img "product" at bounding box center [474, 166] width 153 height 153
click at [439, 207] on img "product" at bounding box center [474, 166] width 153 height 153
click at [424, 192] on img "product" at bounding box center [474, 166] width 153 height 153
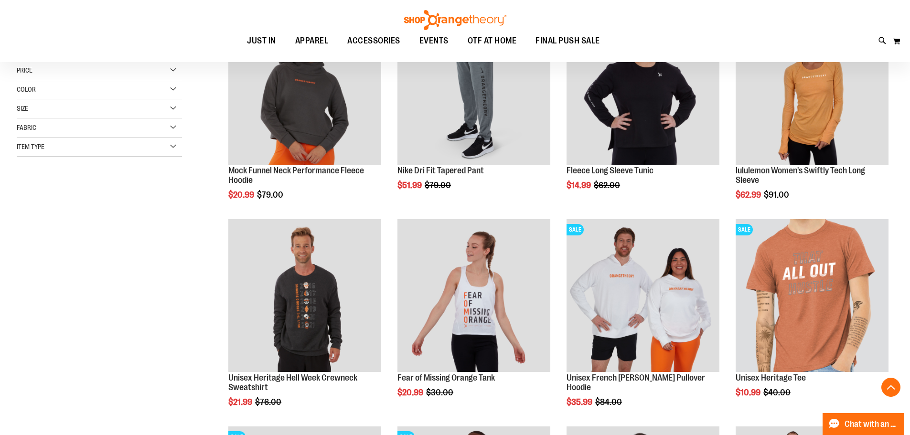
scroll to position [100, 0]
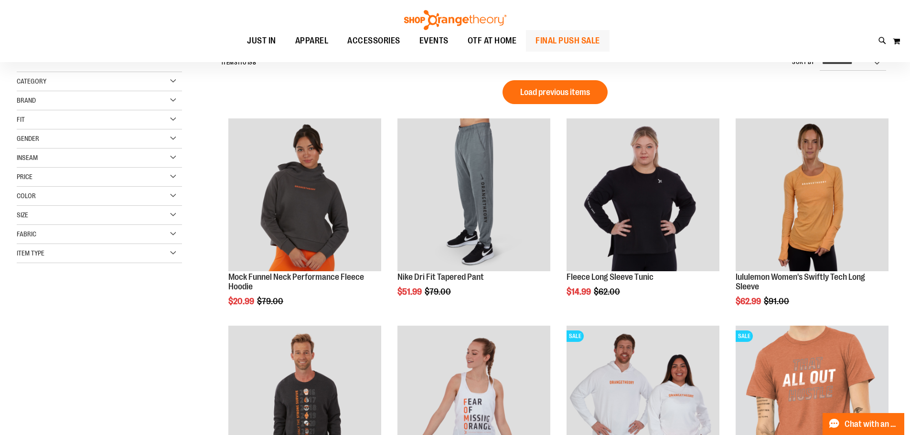
click at [583, 36] on span "FINAL PUSH SALE" at bounding box center [568, 41] width 65 height 22
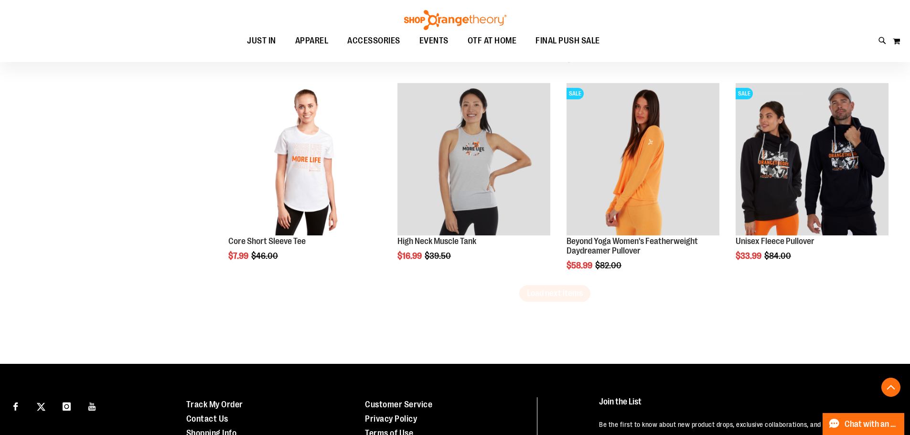
scroll to position [1876, 0]
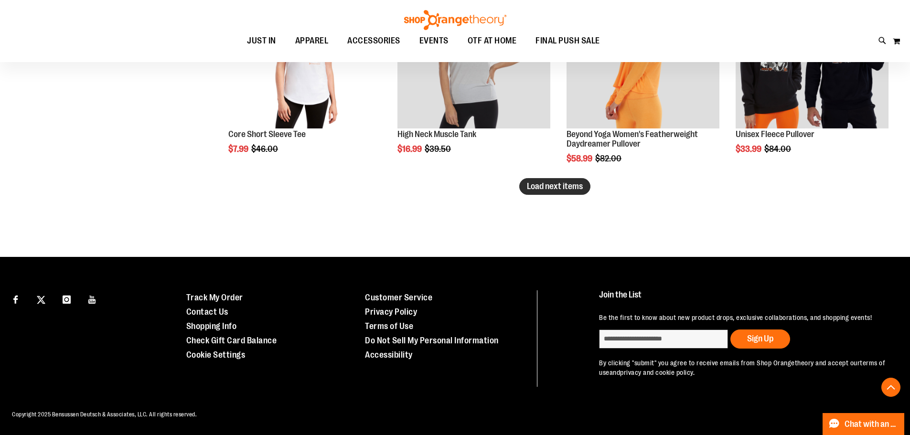
click at [580, 189] on span "Load next items" at bounding box center [555, 187] width 56 height 10
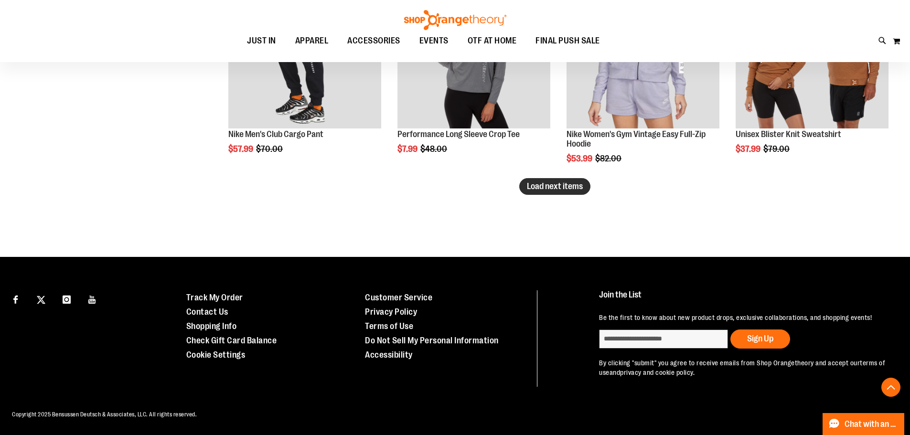
click at [582, 182] on span "Load next items" at bounding box center [555, 187] width 56 height 10
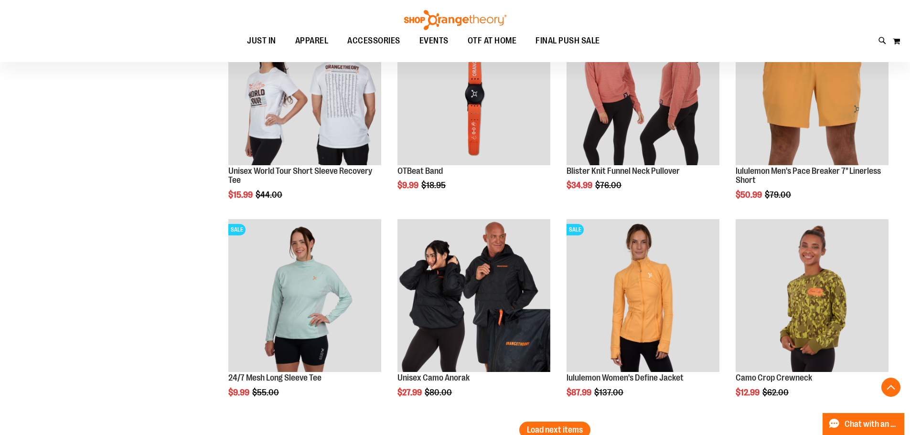
scroll to position [2876, 0]
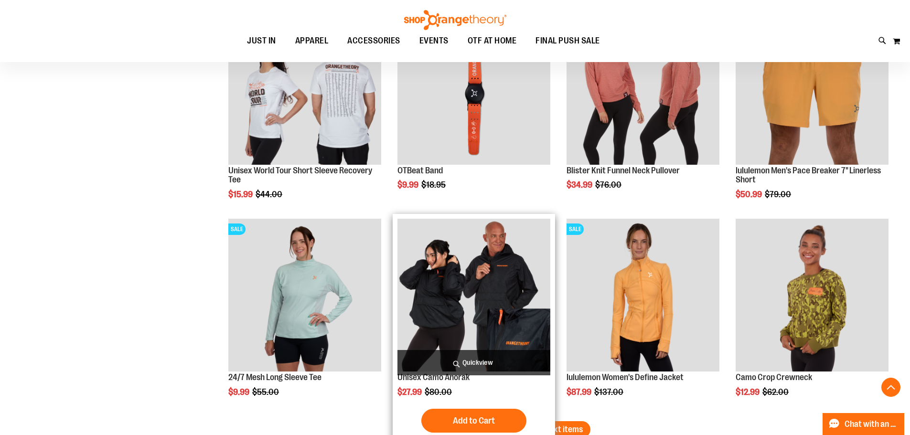
click at [430, 279] on img "product" at bounding box center [474, 295] width 153 height 153
click at [442, 287] on img "product" at bounding box center [474, 295] width 153 height 153
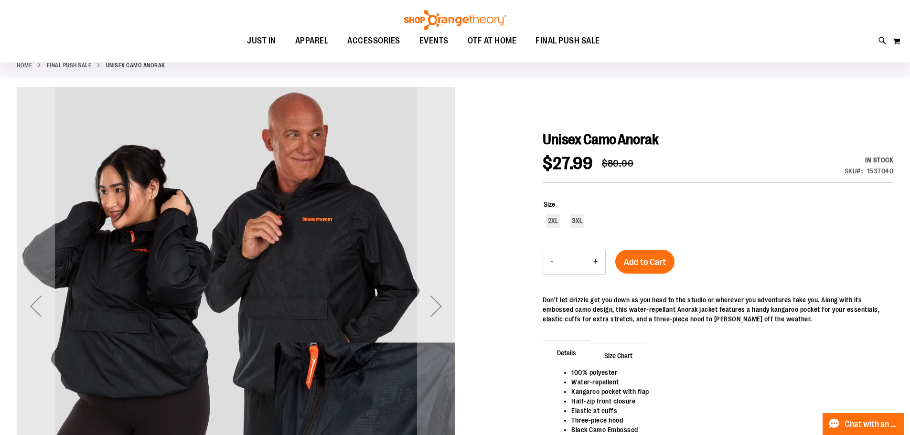
scroll to position [47, 0]
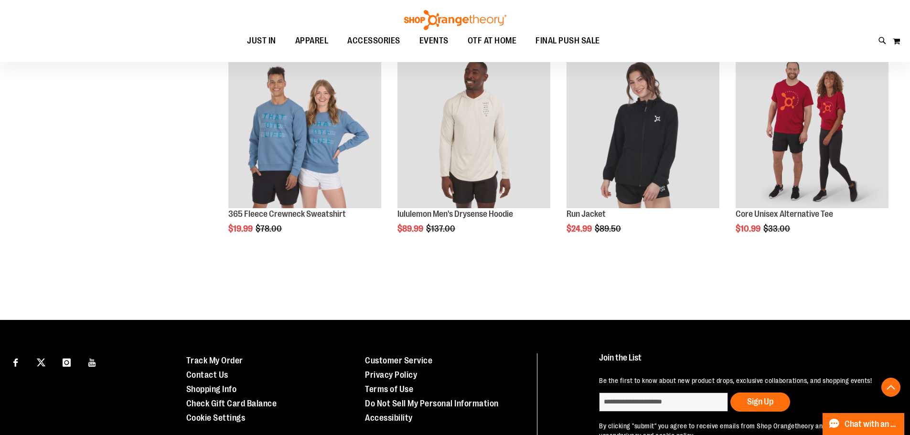
scroll to position [1262, 0]
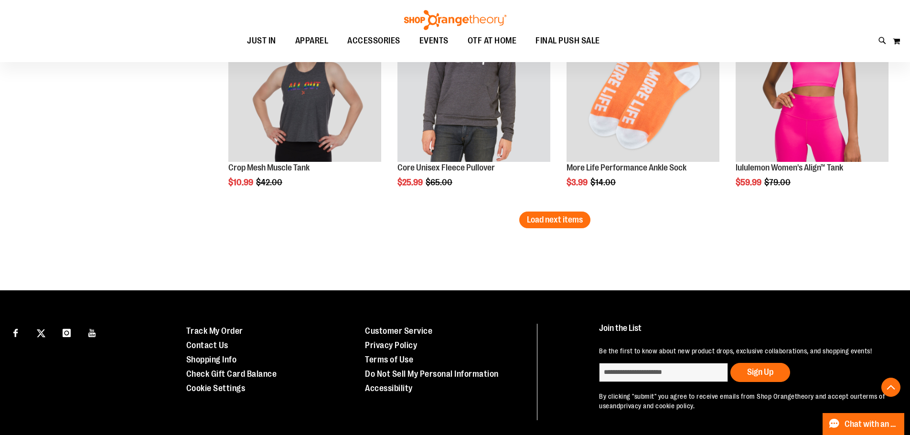
scroll to position [1900, 0]
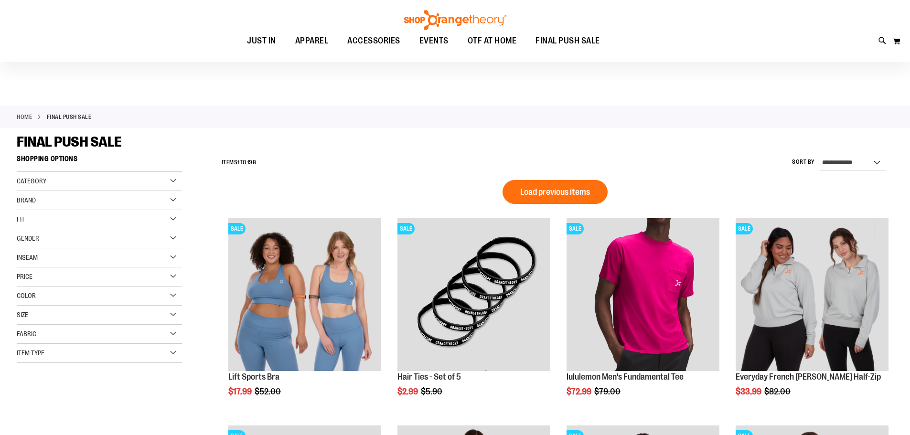
scroll to position [43, 0]
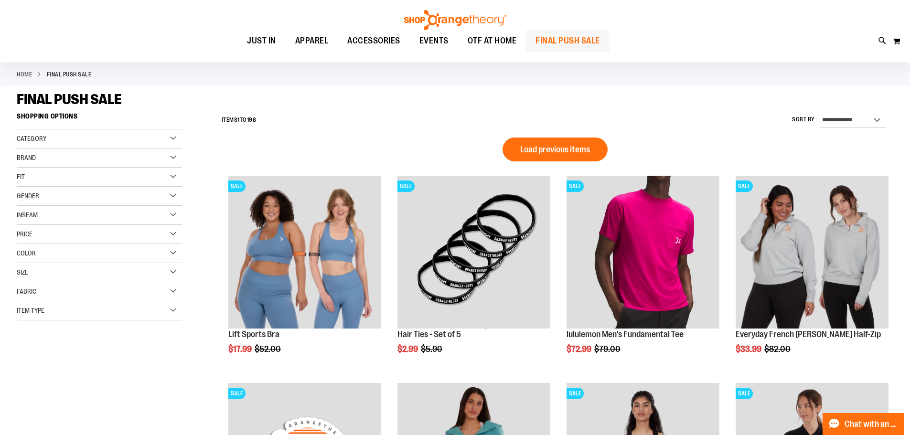
click at [601, 42] on link "FINAL PUSH SALE" at bounding box center [568, 41] width 84 height 22
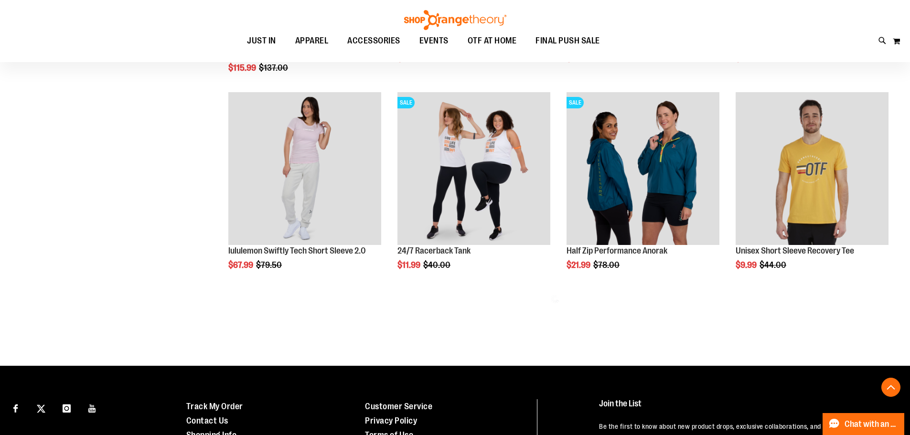
scroll to position [626, 0]
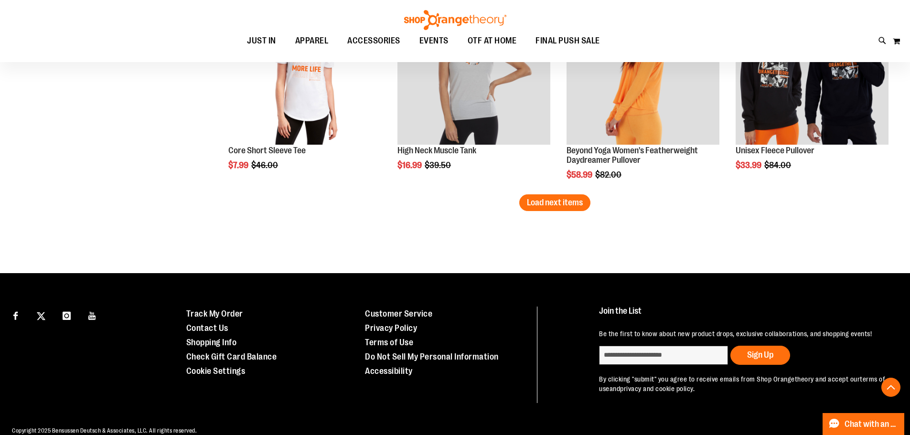
scroll to position [1876, 0]
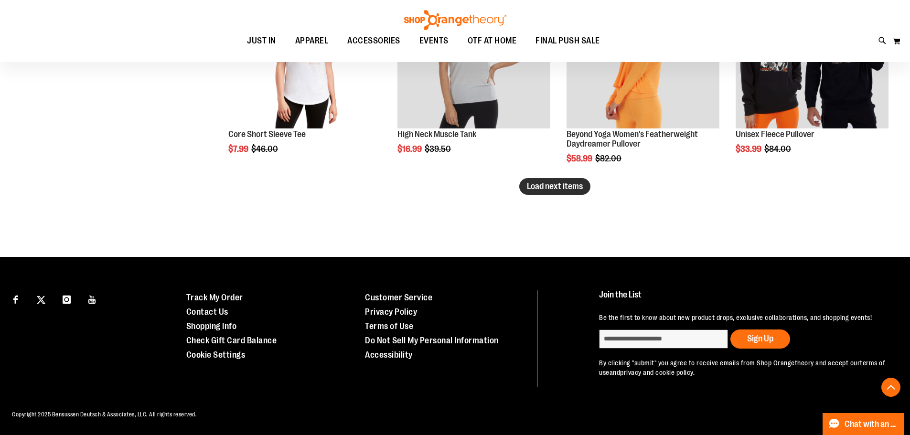
click at [552, 190] on span "Load next items" at bounding box center [555, 187] width 56 height 10
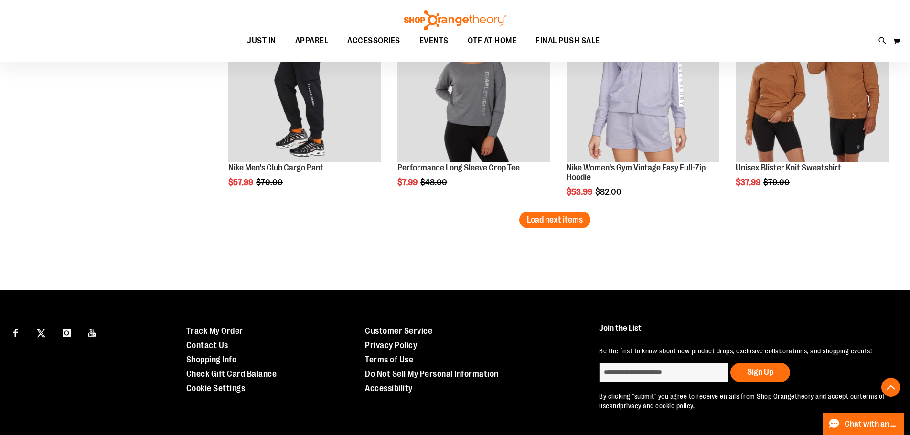
scroll to position [2470, 0]
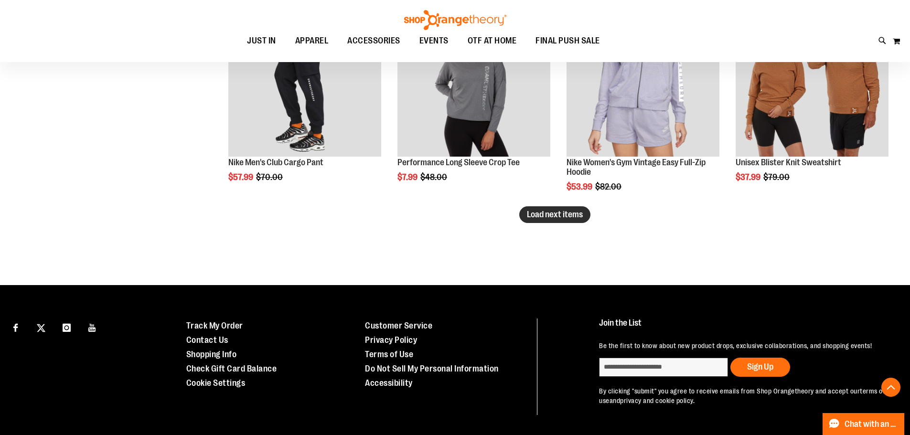
click at [561, 217] on span "Load next items" at bounding box center [555, 215] width 56 height 10
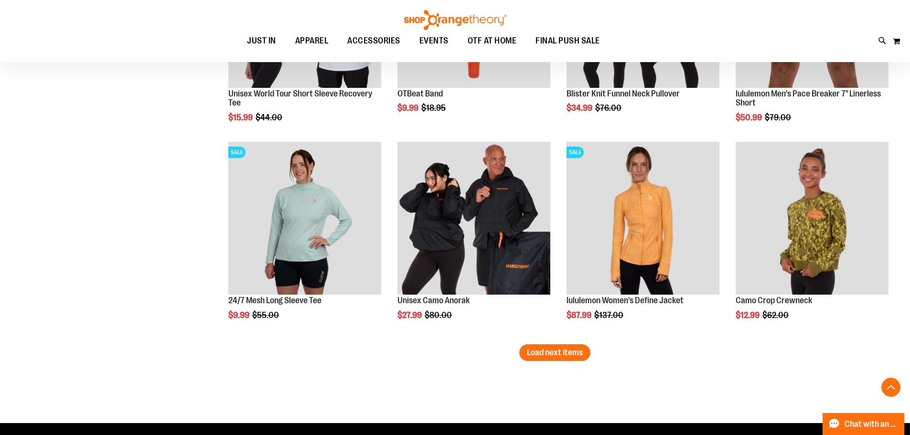
scroll to position [2954, 0]
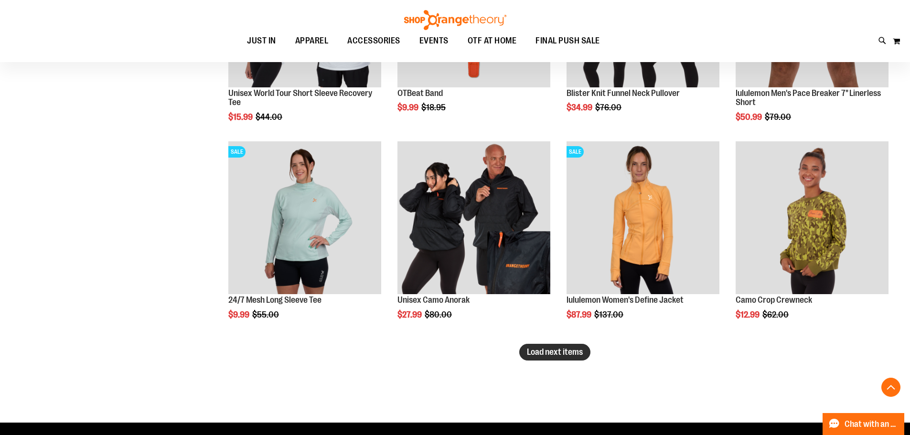
click at [549, 354] on span "Load next items" at bounding box center [555, 352] width 56 height 10
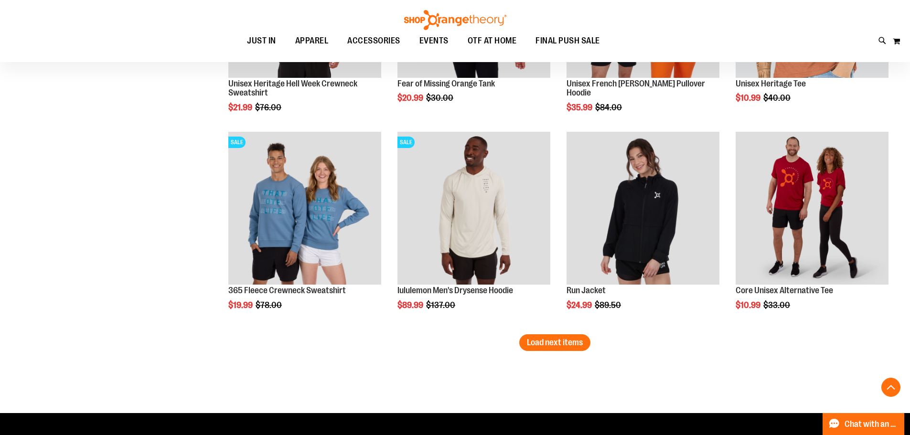
scroll to position [3585, 0]
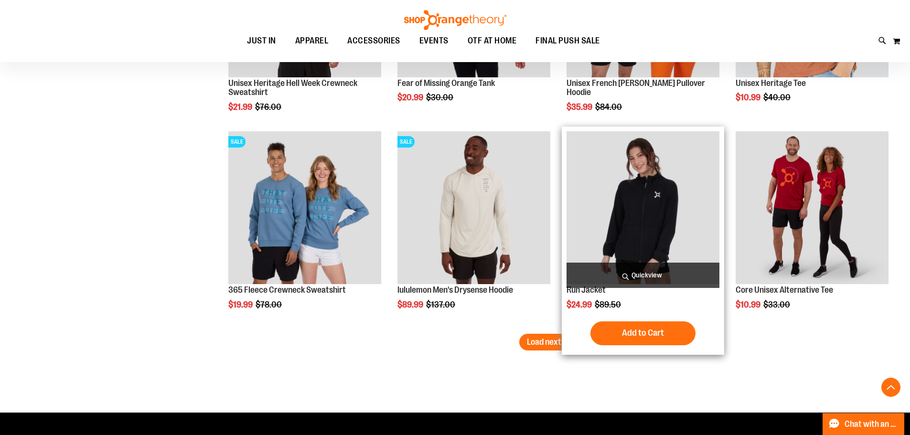
click at [611, 215] on img "product" at bounding box center [643, 207] width 153 height 153
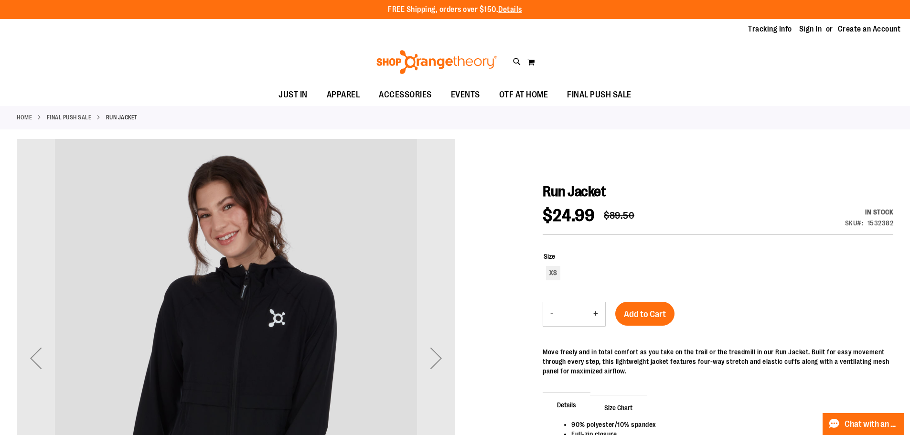
click at [70, 119] on link "FINAL PUSH SALE" at bounding box center [69, 117] width 45 height 9
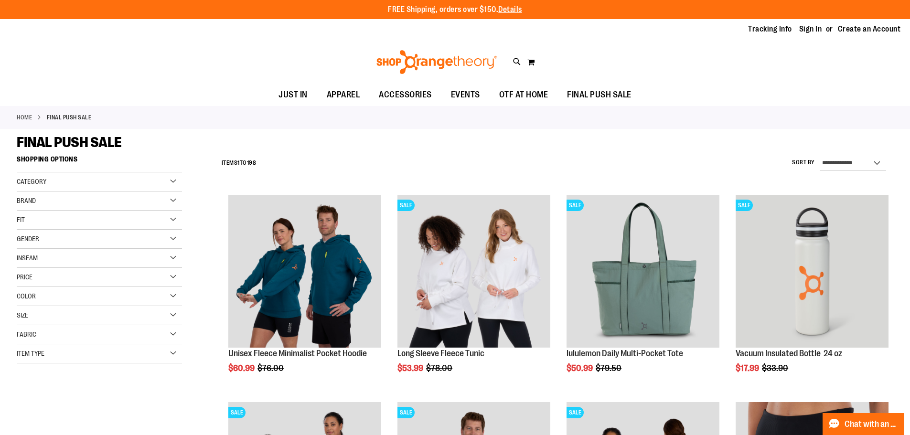
click at [36, 319] on div "Size" at bounding box center [99, 315] width 165 height 19
click at [59, 341] on div "M" at bounding box center [60, 340] width 14 height 14
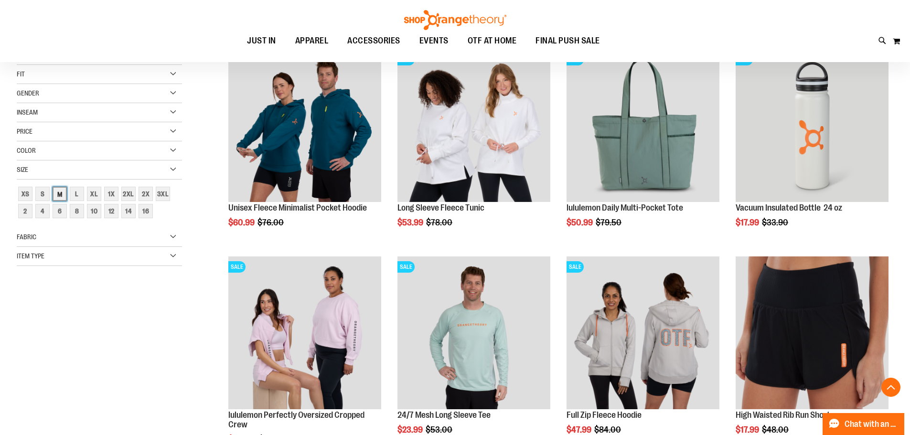
scroll to position [151, 0]
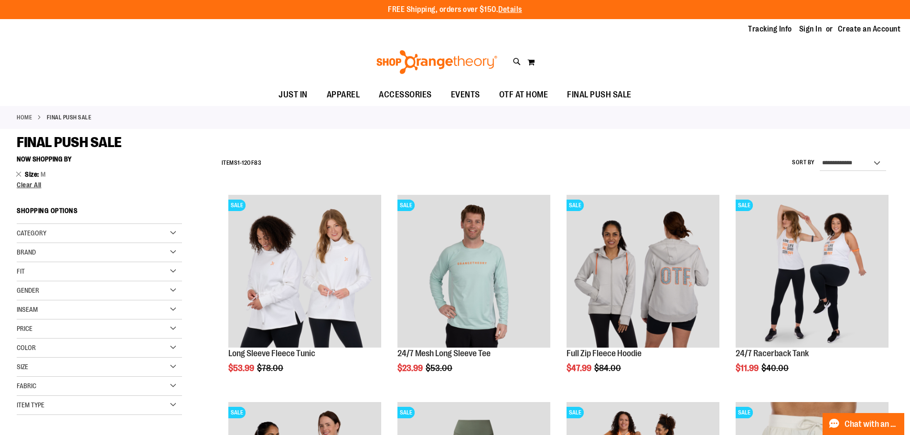
click at [23, 338] on div "Price" at bounding box center [99, 329] width 165 height 19
click at [20, 299] on div "Gender" at bounding box center [99, 290] width 165 height 19
click at [20, 297] on div "Gender" at bounding box center [99, 290] width 165 height 19
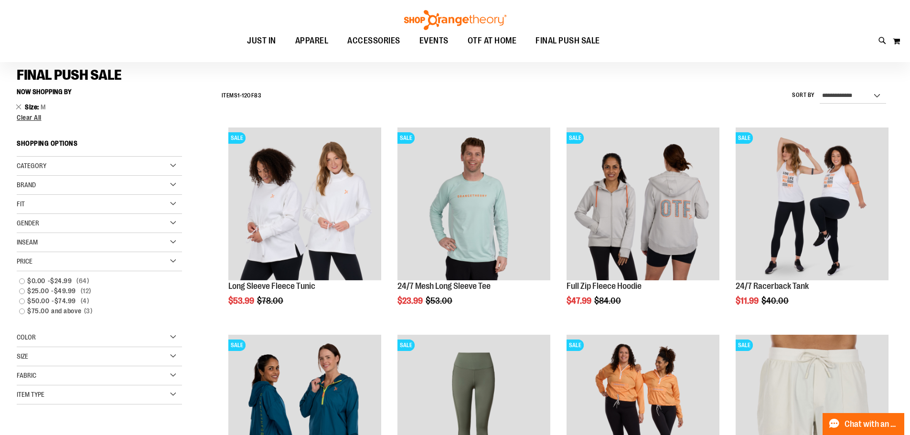
scroll to position [74, 0]
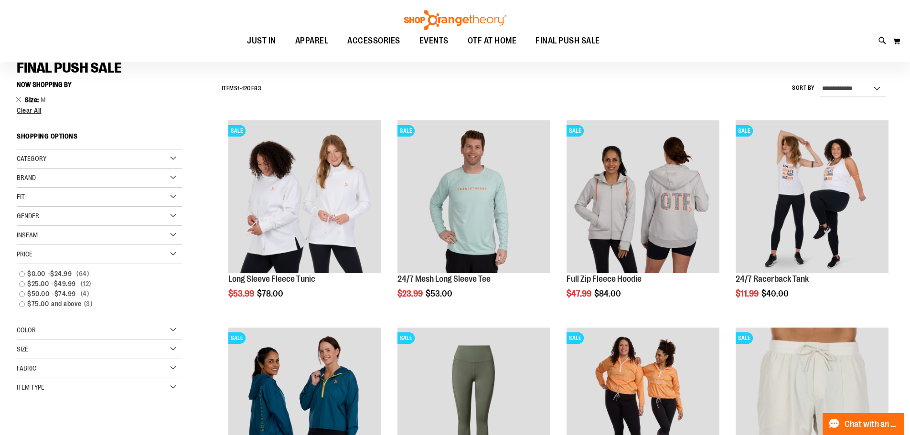
click at [32, 349] on div "Size" at bounding box center [99, 349] width 165 height 19
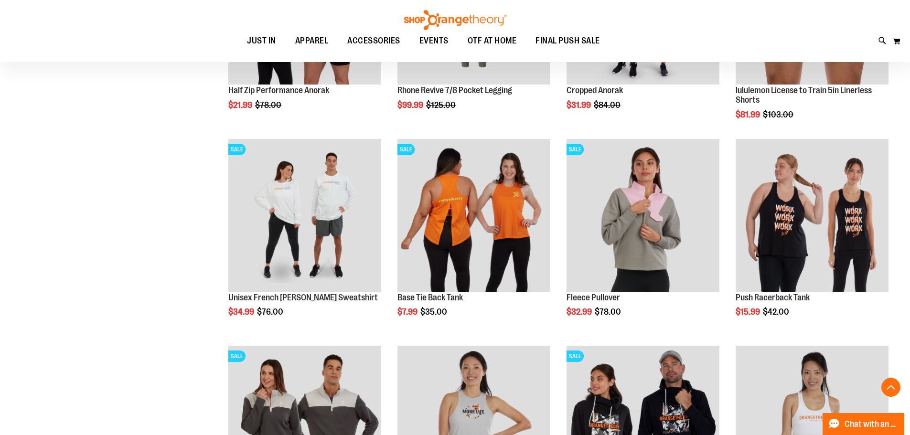
scroll to position [478, 0]
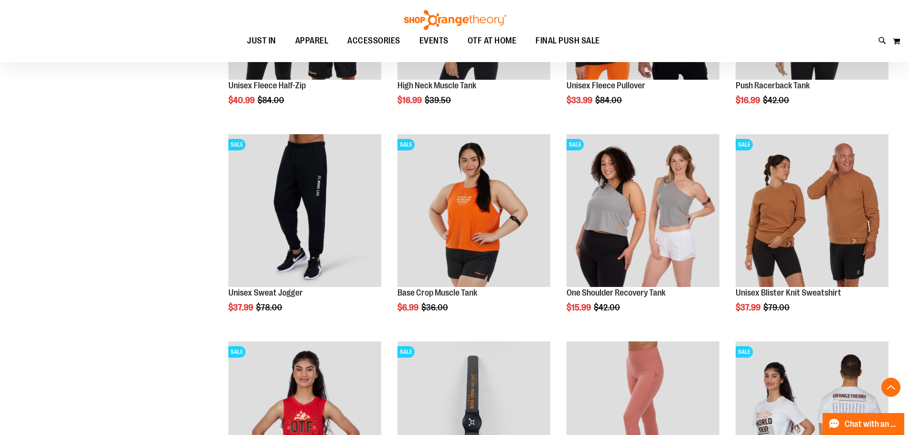
scroll to position [888, 0]
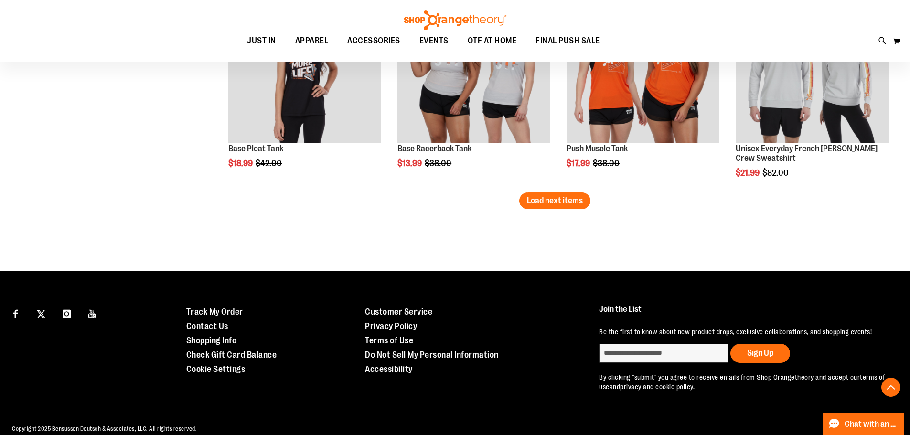
scroll to position [1876, 0]
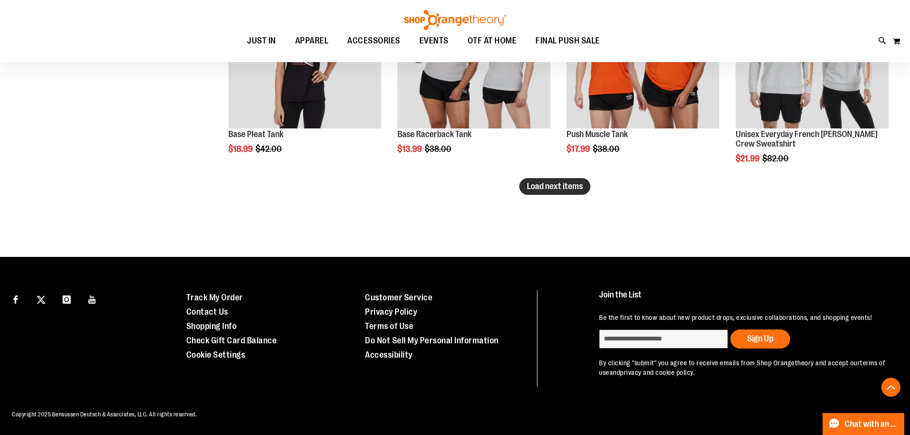
click at [536, 191] on span "Load next items" at bounding box center [555, 187] width 56 height 10
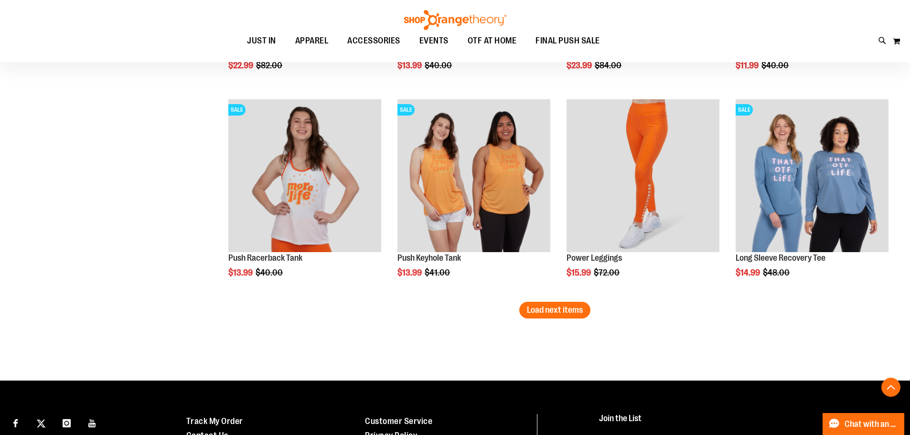
scroll to position [2375, 0]
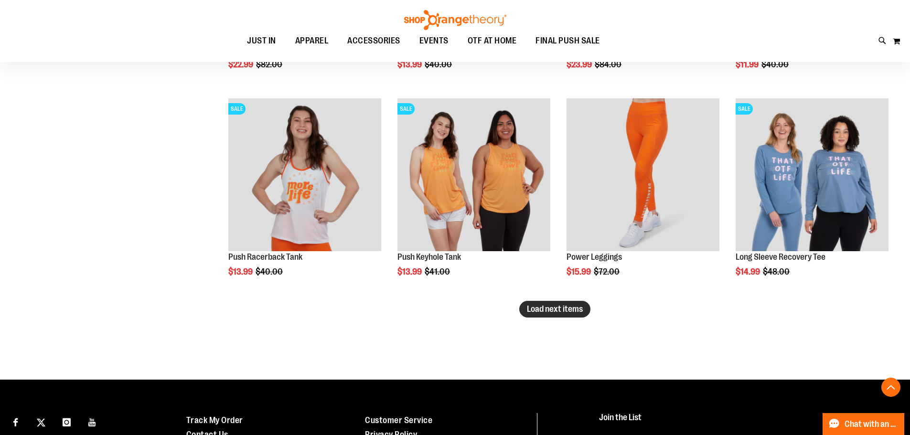
click at [529, 308] on span "Load next items" at bounding box center [555, 309] width 56 height 10
